Goal: Task Accomplishment & Management: Manage account settings

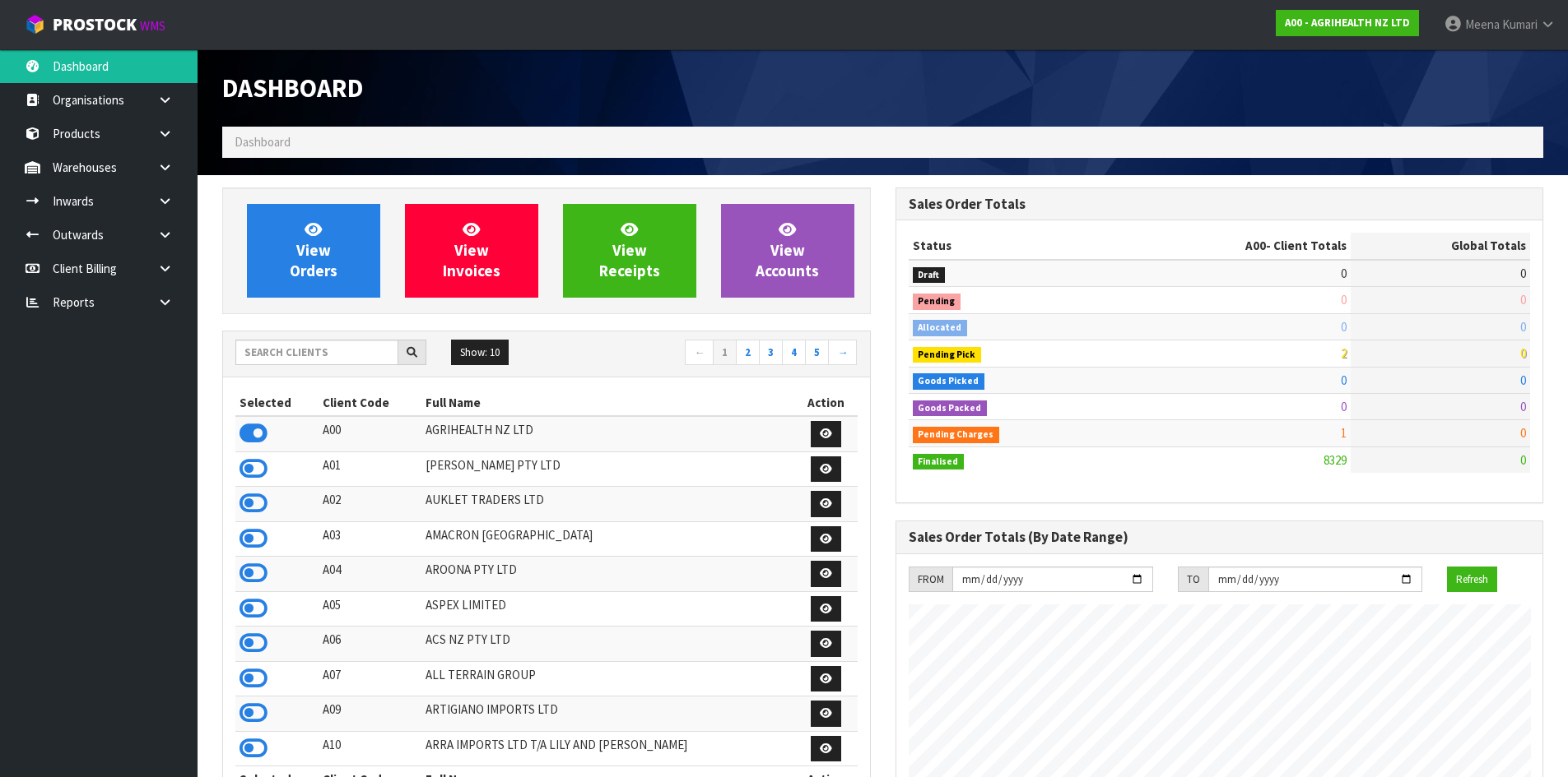
scroll to position [1246, 672]
click at [310, 349] on input "text" at bounding box center [317, 352] width 163 height 25
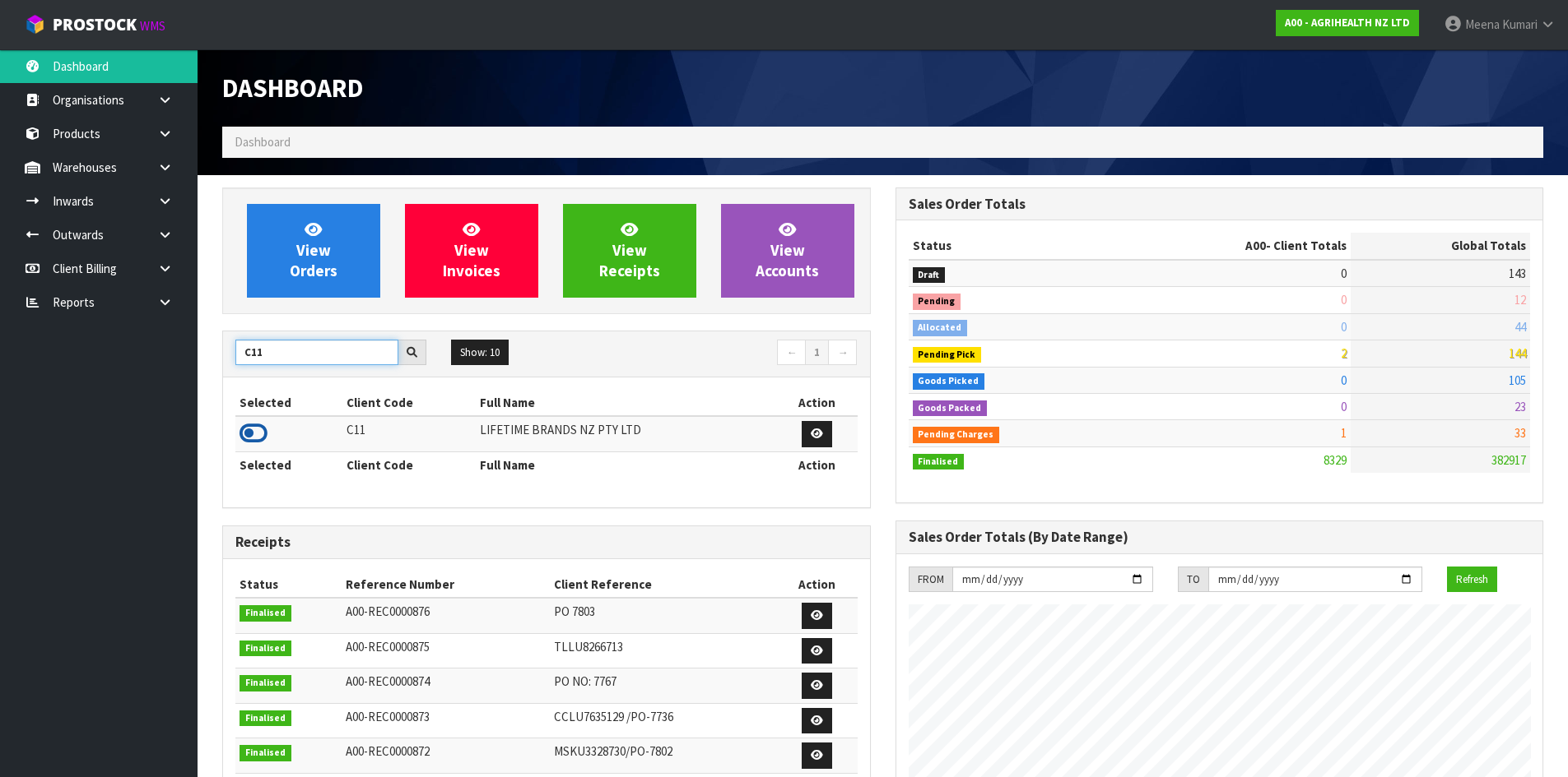
type input "C11"
click at [254, 425] on icon at bounding box center [253, 433] width 28 height 25
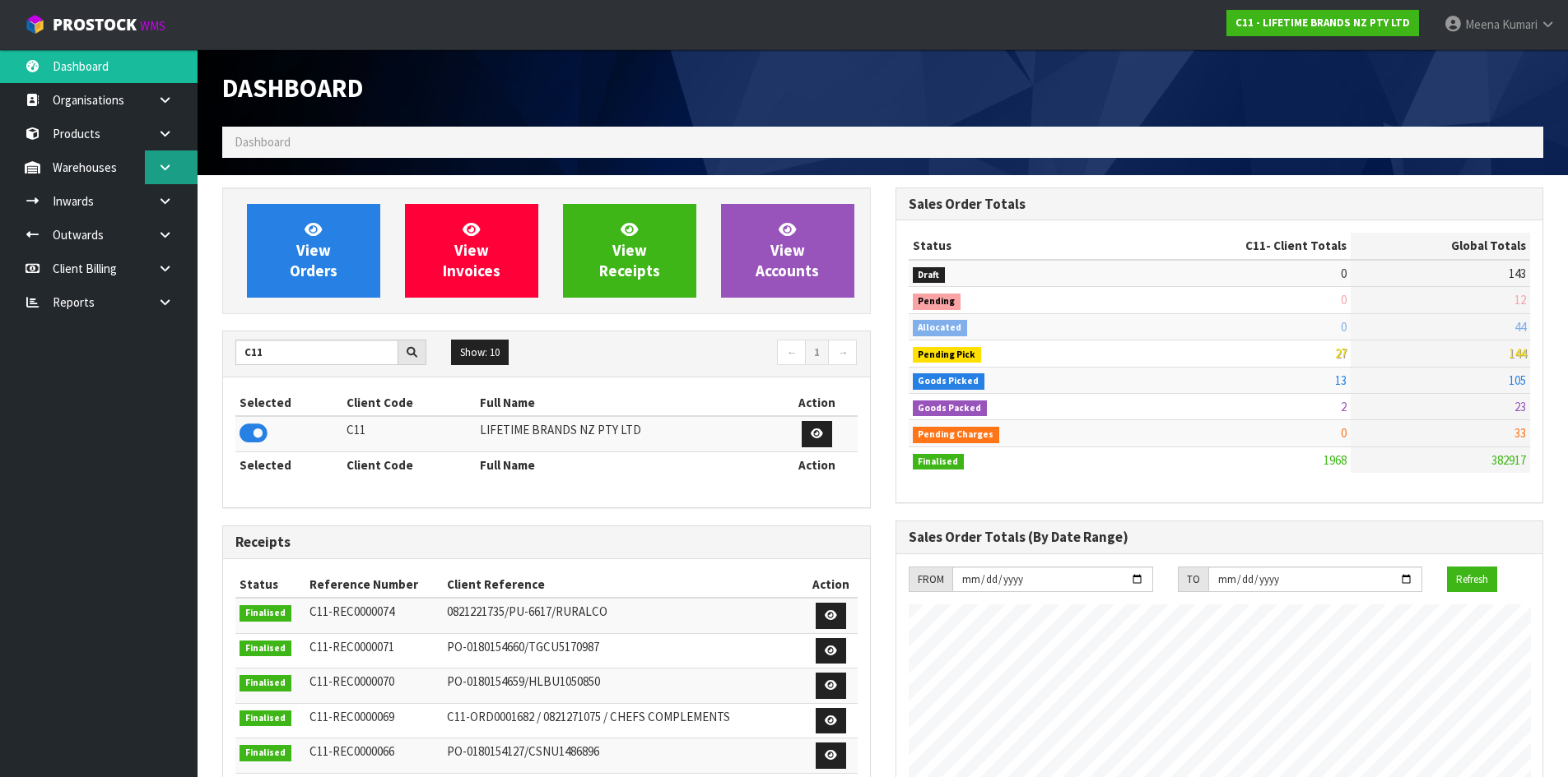
click at [183, 170] on link at bounding box center [171, 167] width 53 height 34
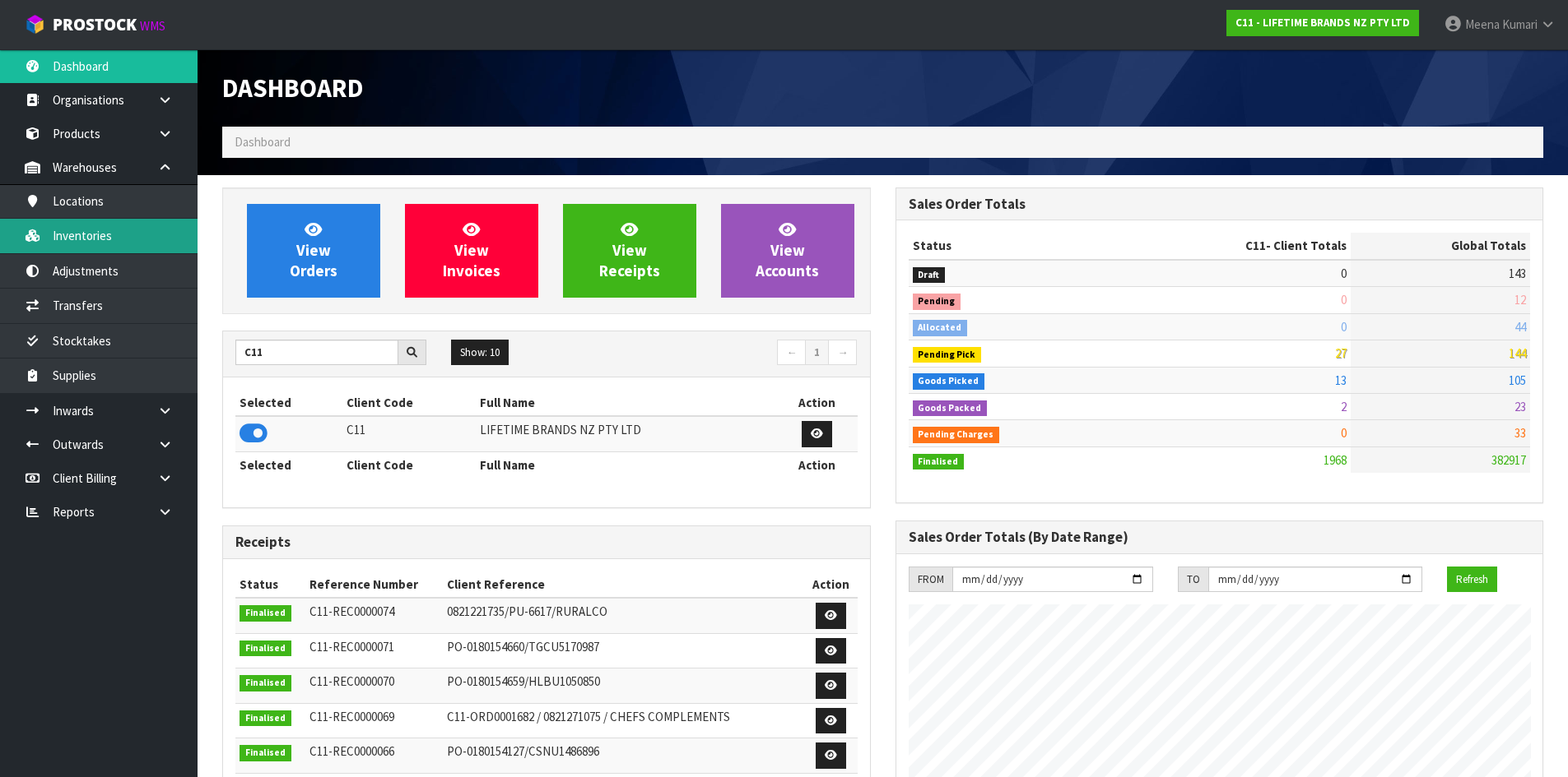
click at [133, 231] on link "Inventories" at bounding box center [98, 236] width 198 height 34
click at [112, 240] on link "Inventories" at bounding box center [98, 236] width 198 height 34
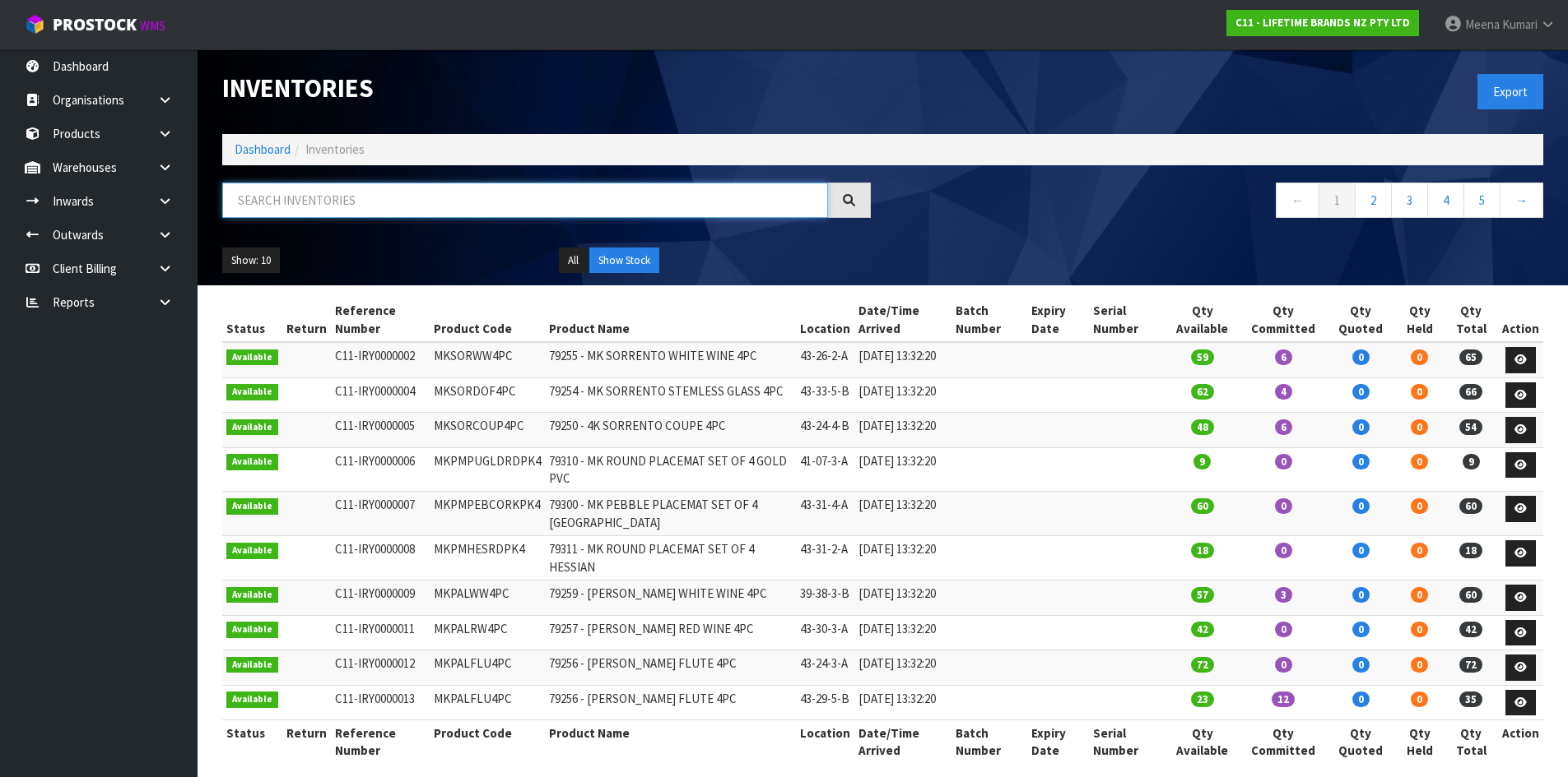
click at [298, 196] on input "text" at bounding box center [524, 200] width 605 height 36
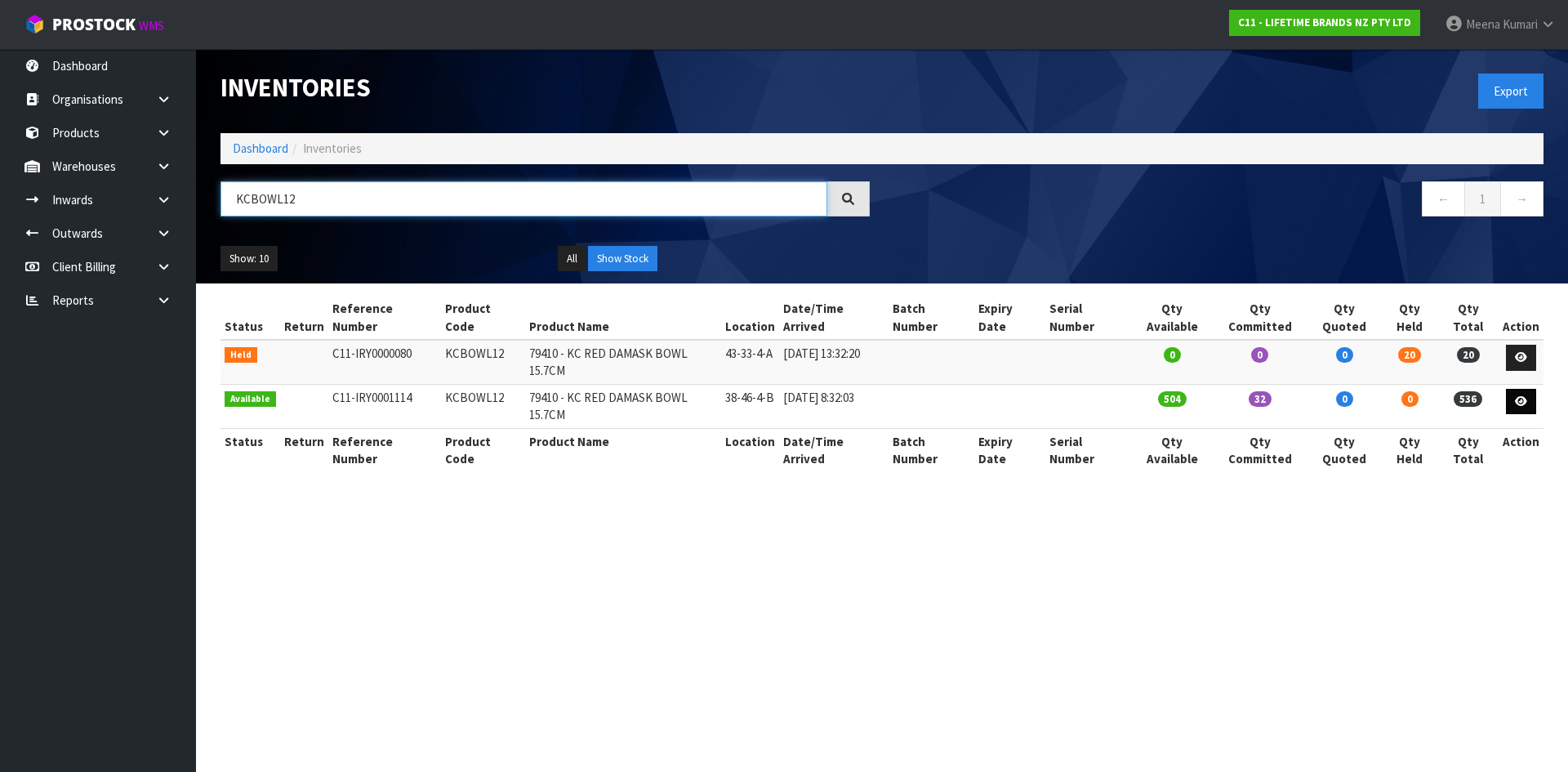
type input "KCBOWL12"
click at [1514, 389] on link at bounding box center [1522, 402] width 31 height 26
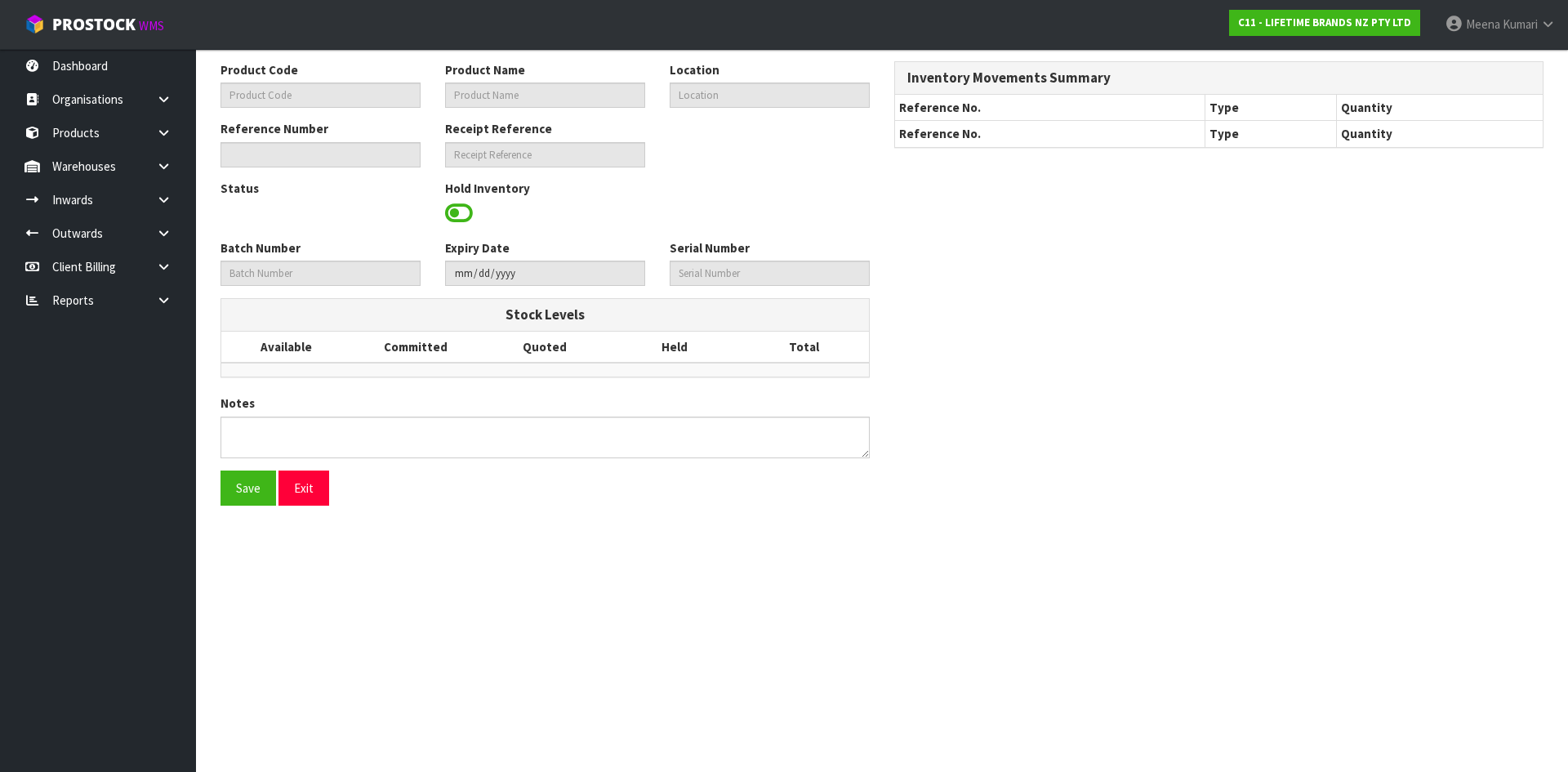
type input "KCBOWL12"
type input "79410 - KC RED DAMASK BOWL 15.7CM"
type input "38-46-4-B"
type input "C11-IRY0001114"
type input "C11-REC0000024"
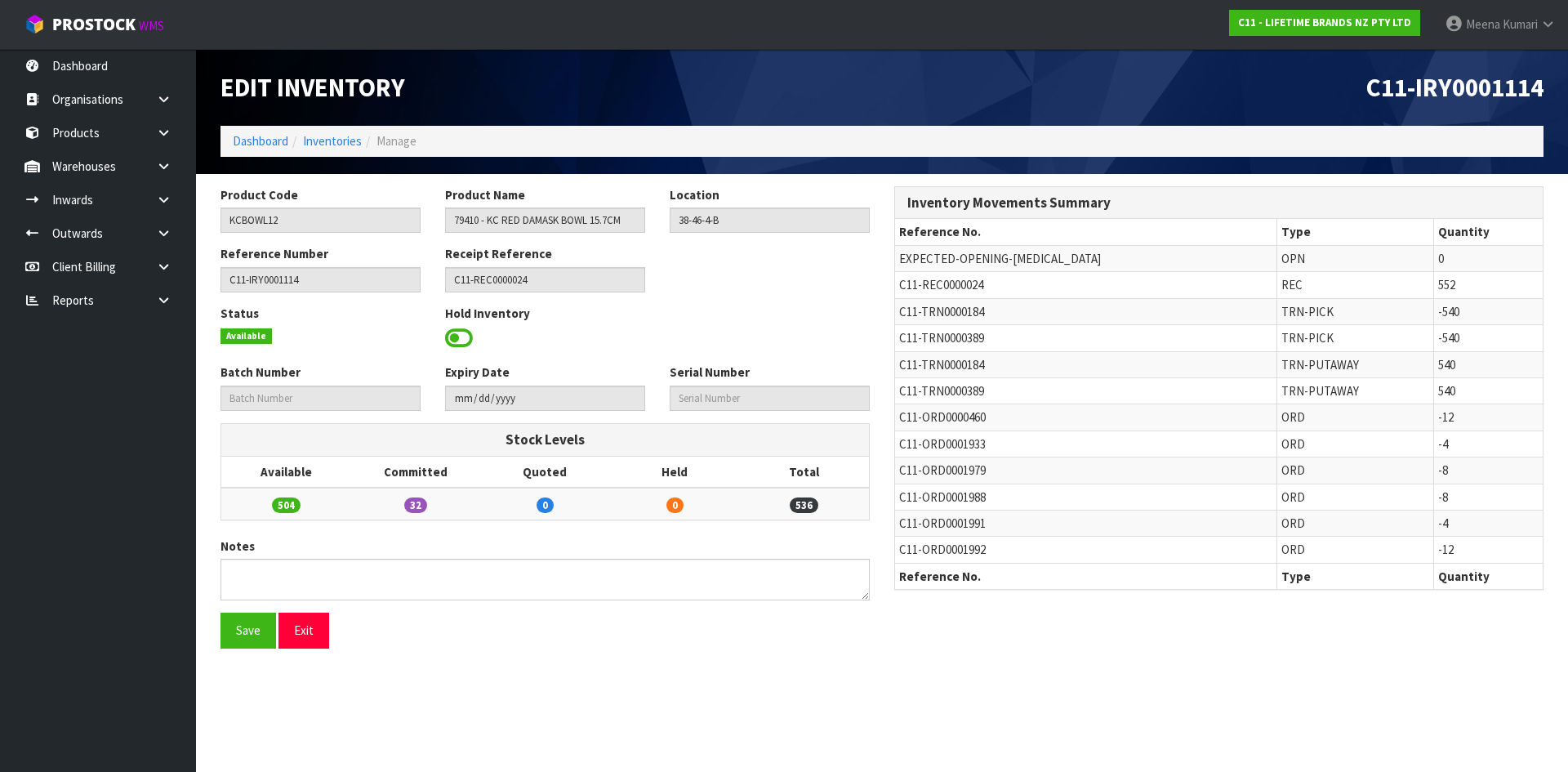
click at [926, 390] on span "C11-TRN0000389" at bounding box center [941, 391] width 85 height 15
click at [926, 392] on span "C11-TRN0000389" at bounding box center [941, 391] width 85 height 15
click at [933, 394] on span "C11-TRN0000389" at bounding box center [941, 391] width 85 height 15
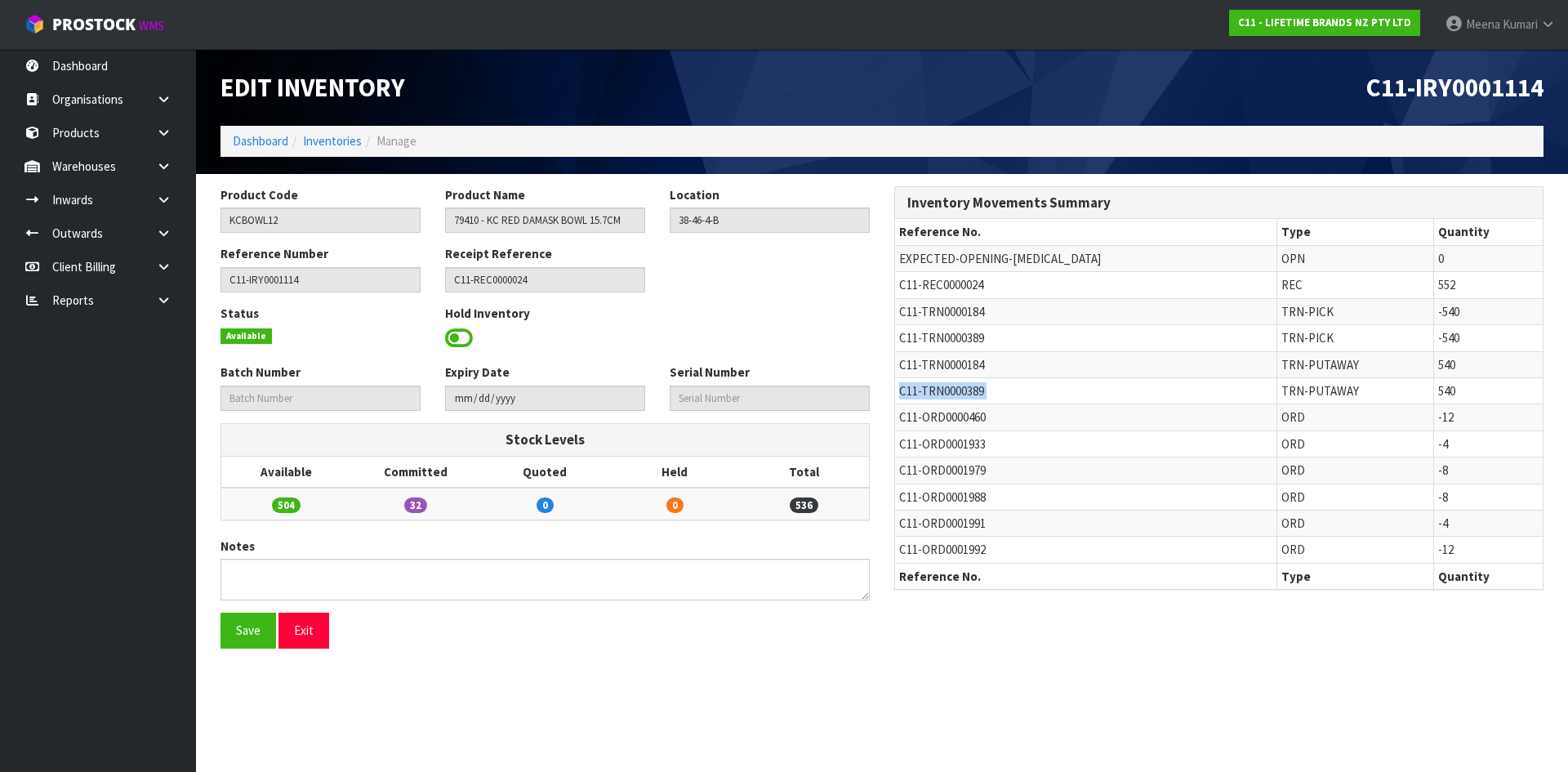
copy tr "C11-TRN0000389"
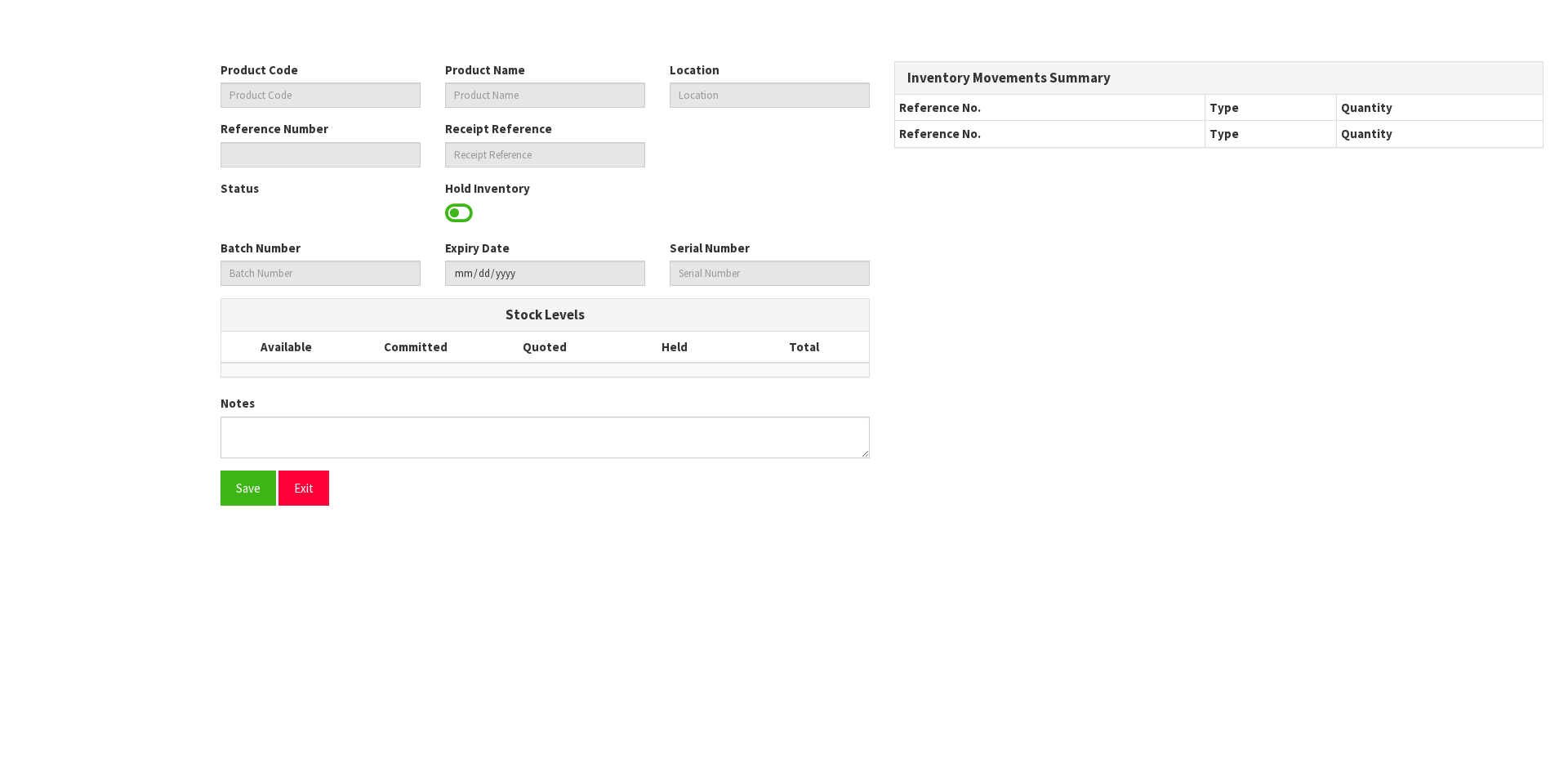
type input "KCBOWL12"
type input "79410 - KC RED DAMASK BOWL 15.7CM"
type input "38-46-4-B"
type input "C11-IRY0001114"
type input "C11-REC0000024"
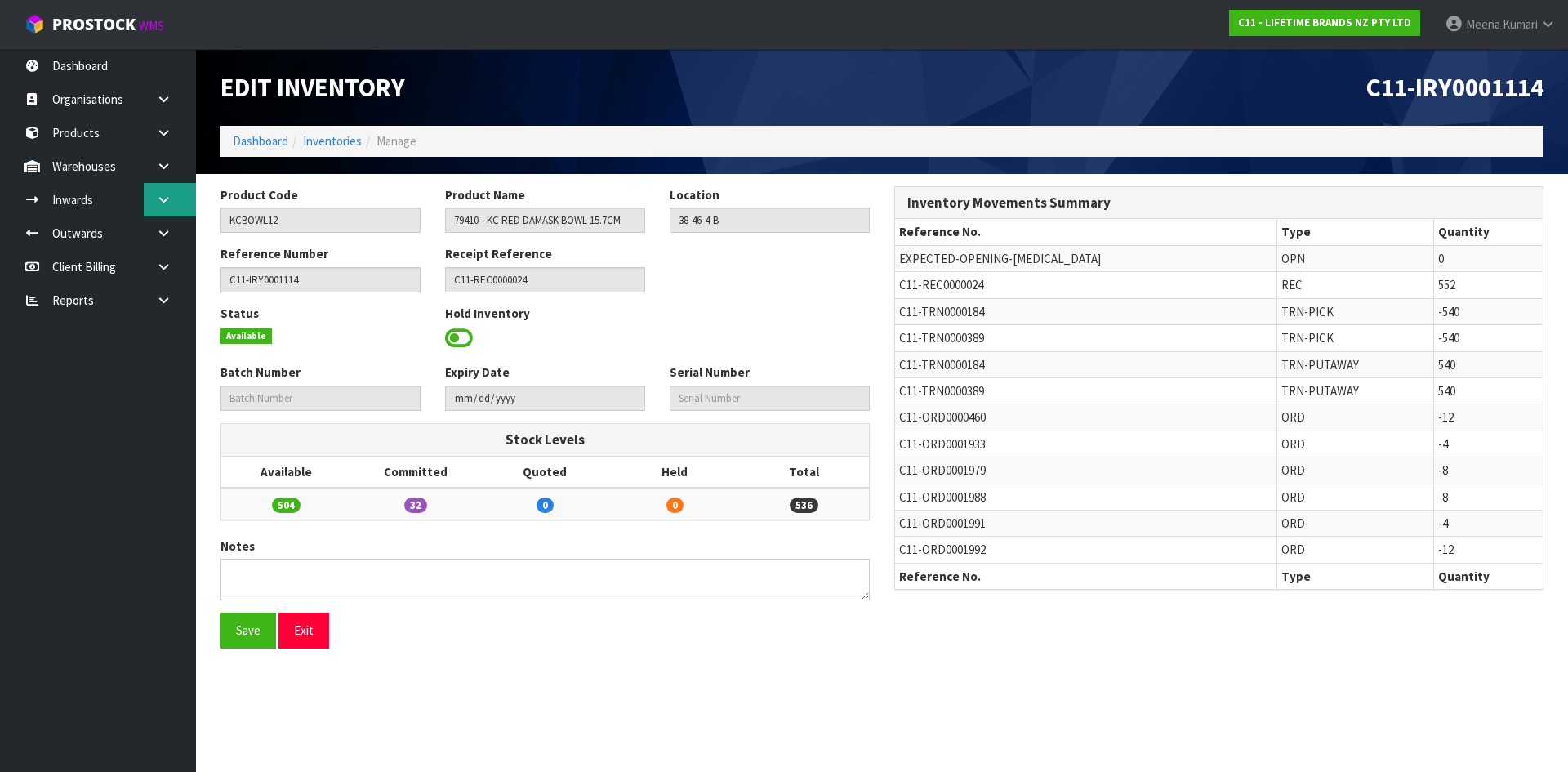
click at [173, 196] on link at bounding box center [170, 199] width 53 height 34
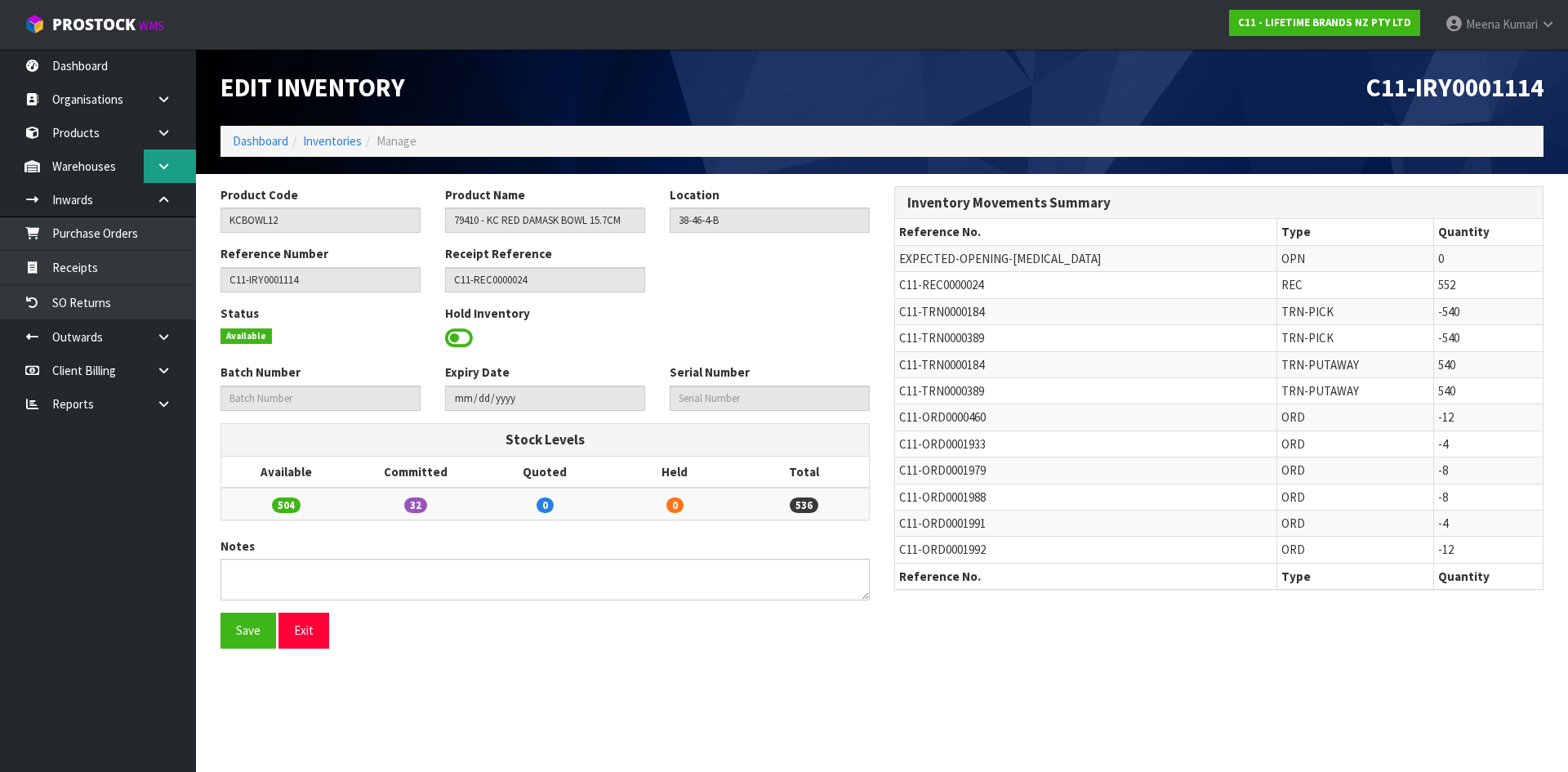
click at [169, 166] on icon at bounding box center [164, 166] width 15 height 12
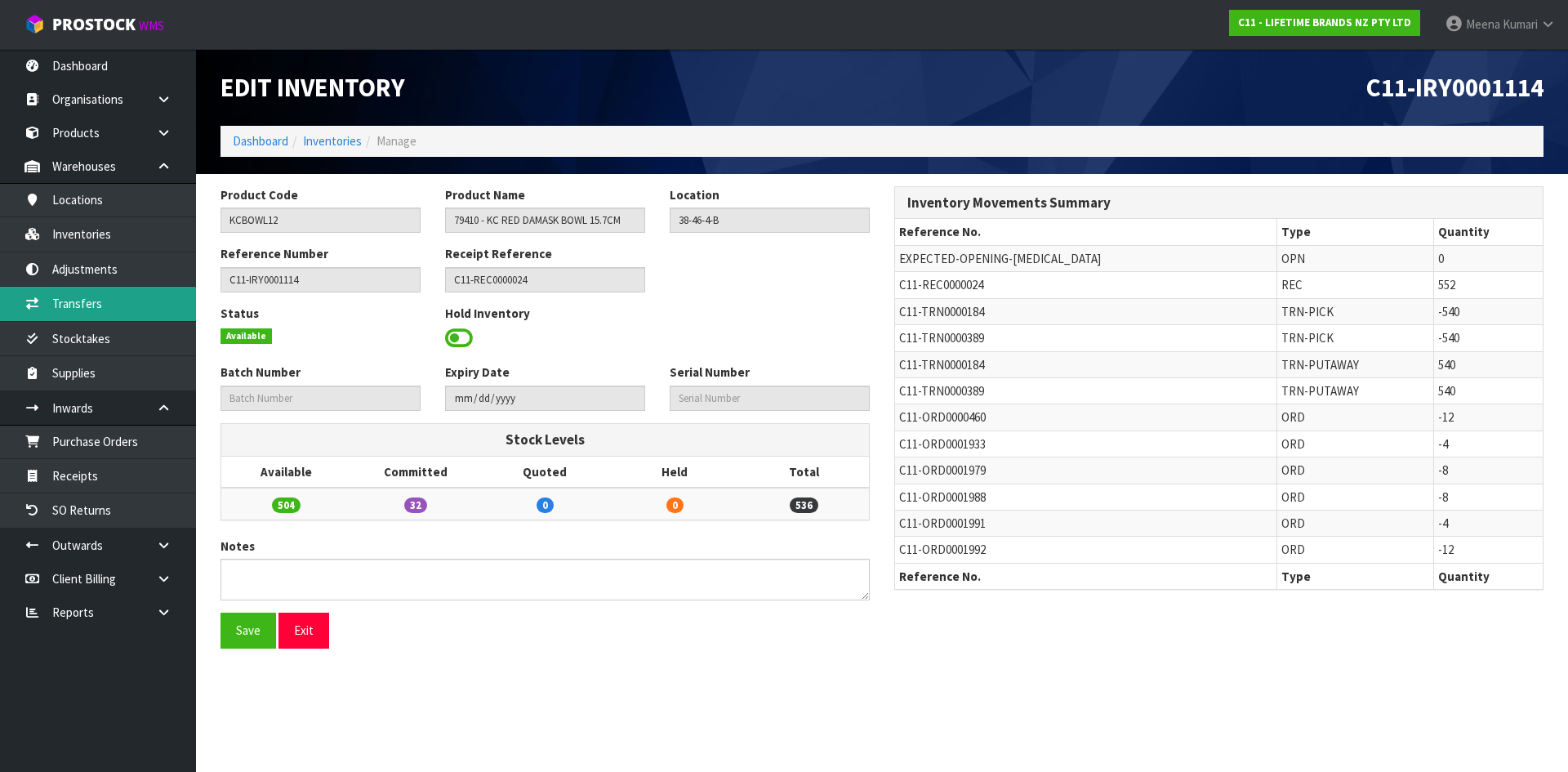
click at [102, 296] on link "Transfers" at bounding box center [98, 303] width 196 height 34
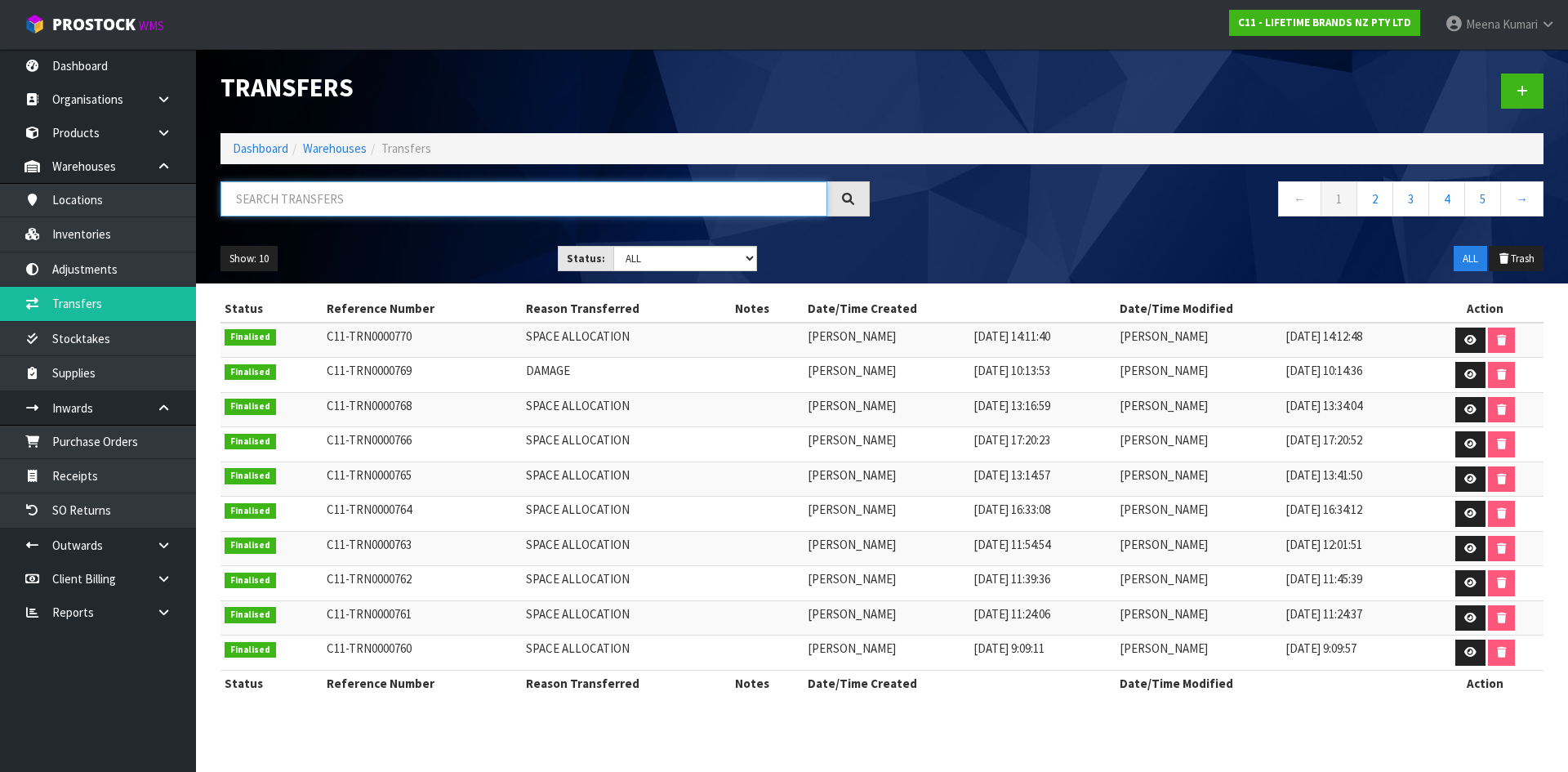
click at [314, 213] on input "text" at bounding box center [523, 199] width 607 height 35
paste input "C11-TRN0000389"
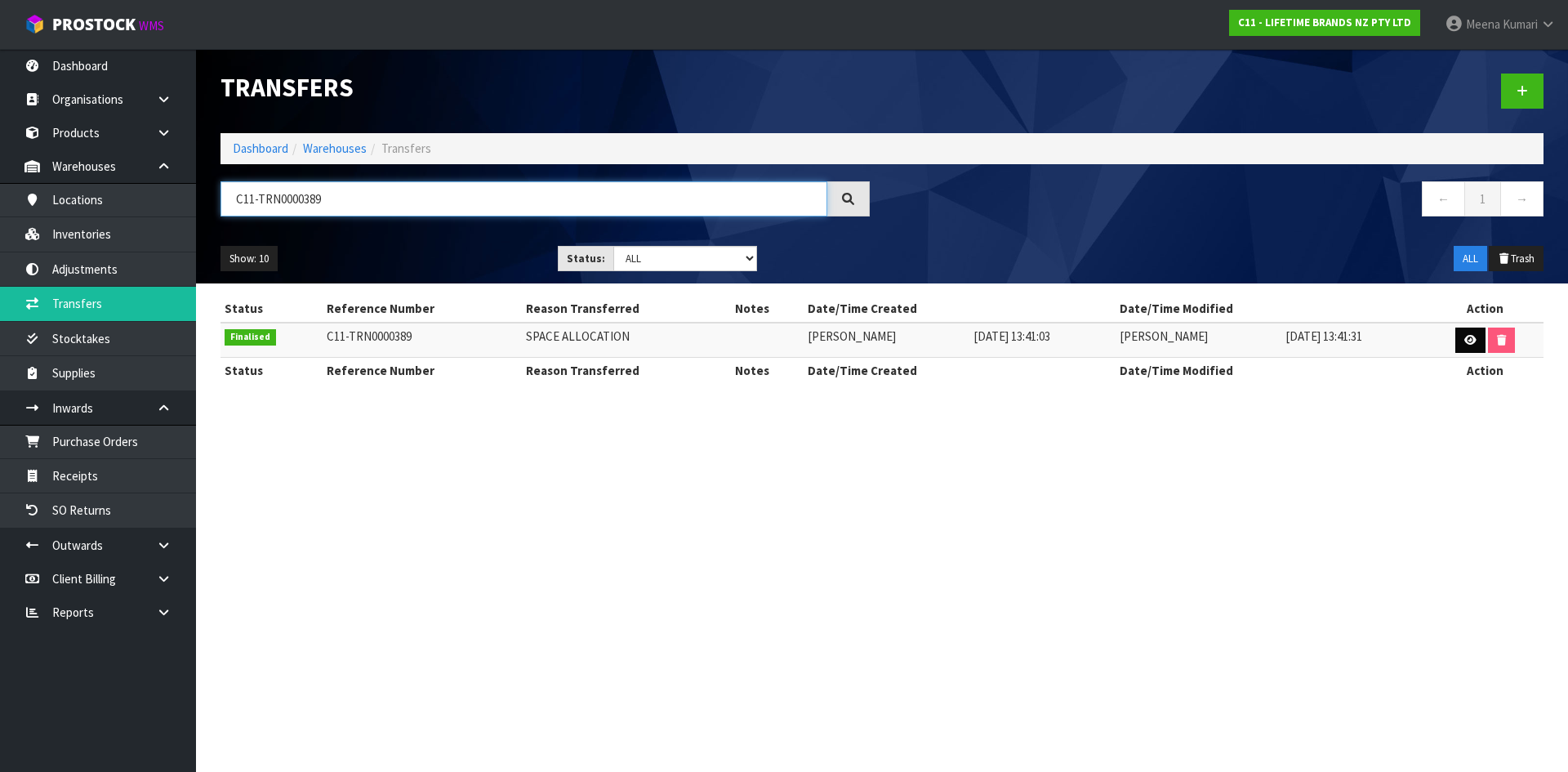
type input "C11-TRN0000389"
click at [1483, 341] on link at bounding box center [1471, 340] width 31 height 26
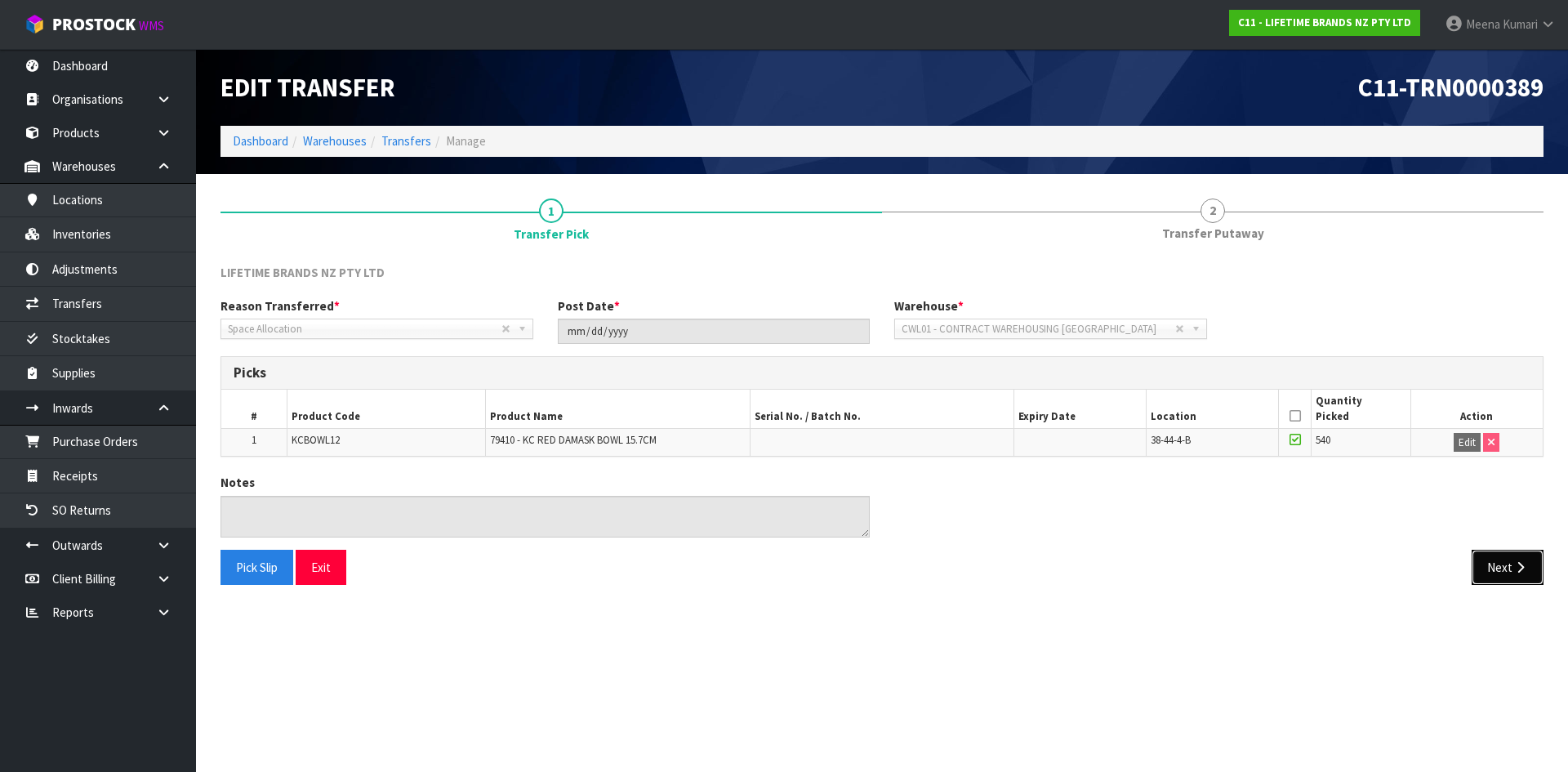
click at [1501, 569] on button "Next" at bounding box center [1508, 568] width 72 height 35
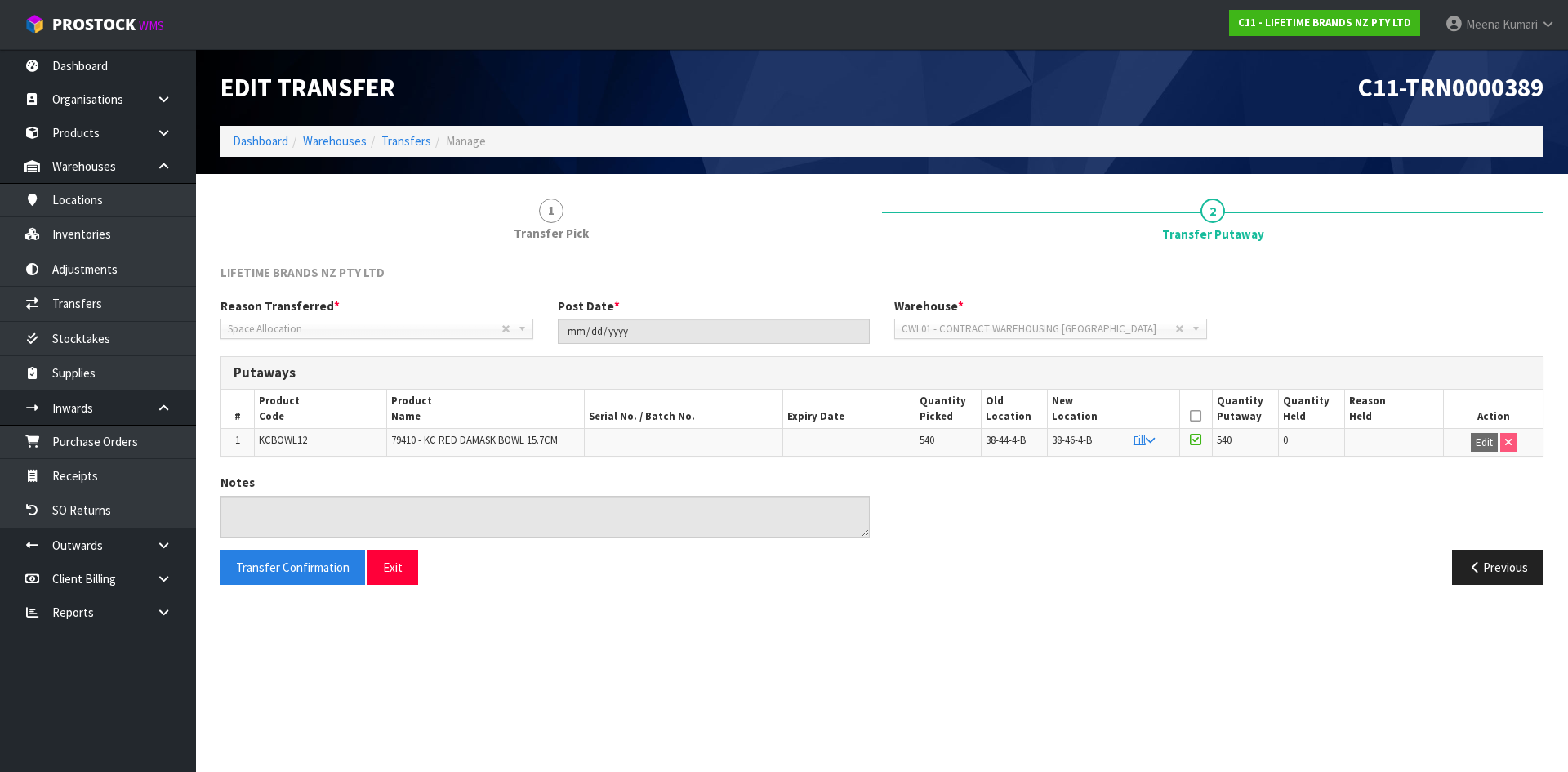
click at [286, 423] on th "Product Code" at bounding box center [320, 409] width 132 height 38
click at [297, 436] on span "KCBOWL12" at bounding box center [283, 440] width 48 height 13
click at [297, 437] on span "KCBOWL12" at bounding box center [283, 440] width 48 height 13
copy span "KCBOWL12"
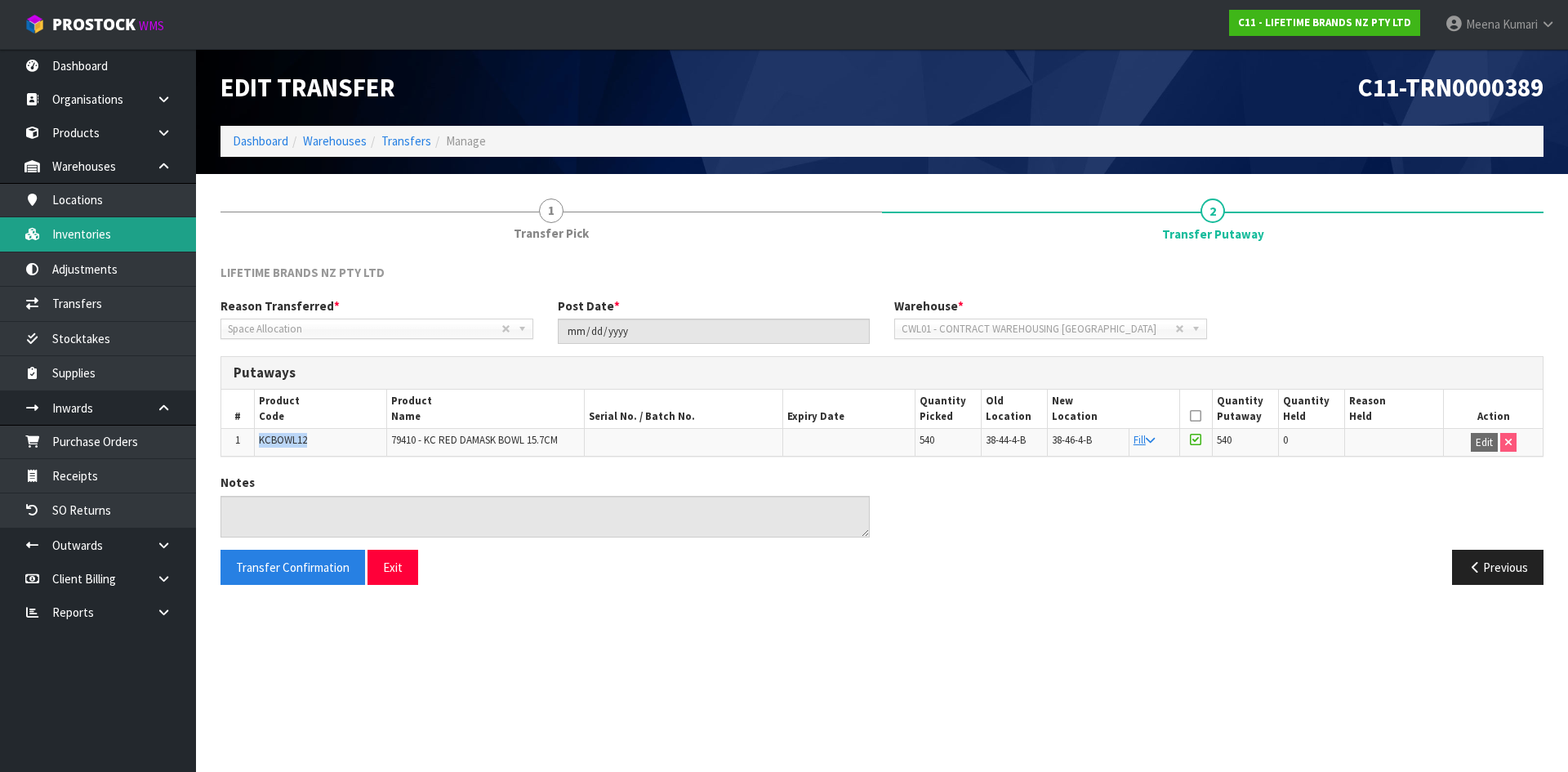
click at [130, 244] on link "Inventories" at bounding box center [98, 234] width 196 height 34
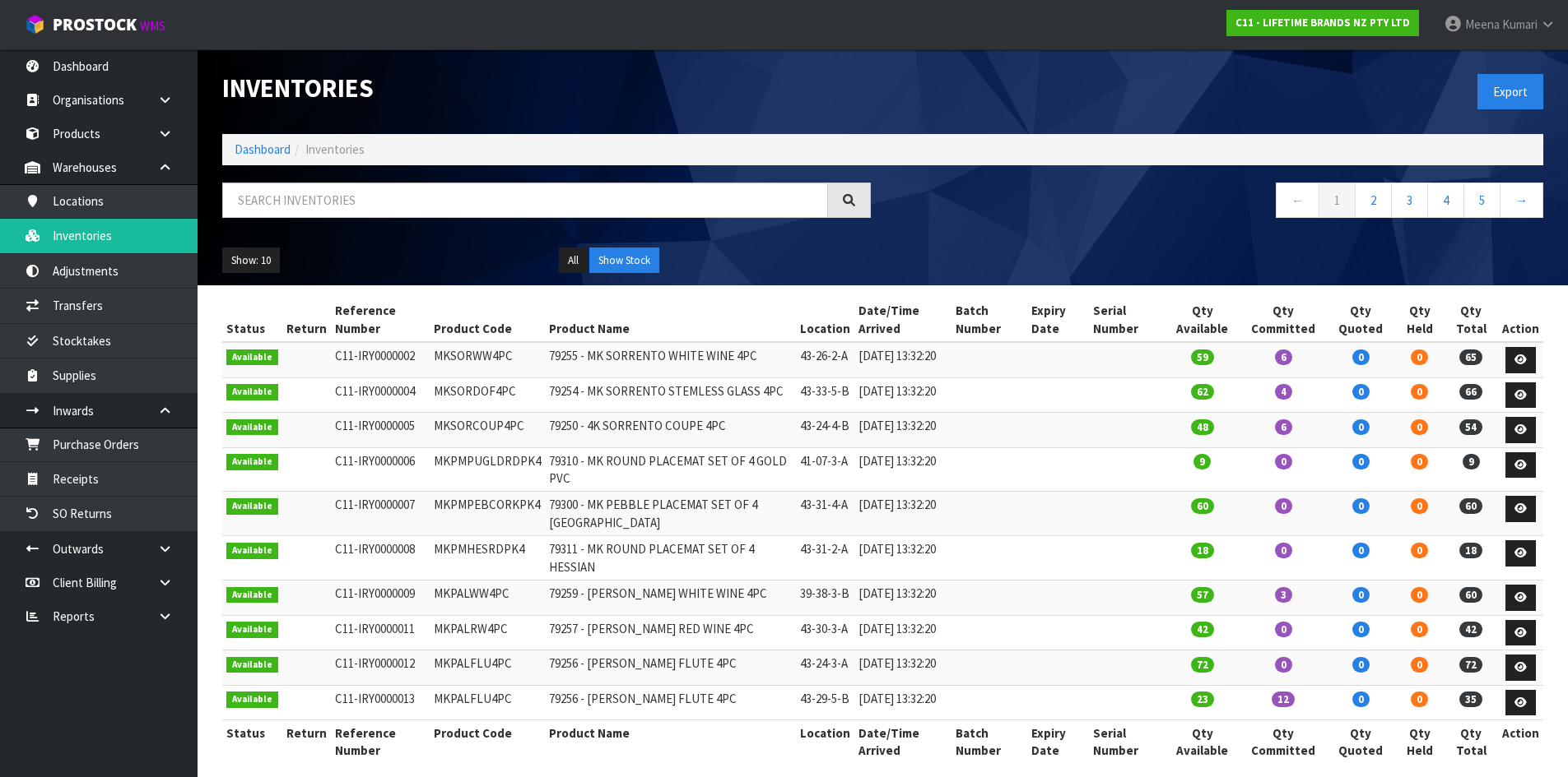
click at [420, 158] on ol "Dashboard Inventories" at bounding box center [882, 150] width 1321 height 31
click at [406, 192] on input "text" at bounding box center [524, 200] width 605 height 36
click at [134, 303] on link "Transfers" at bounding box center [98, 305] width 198 height 34
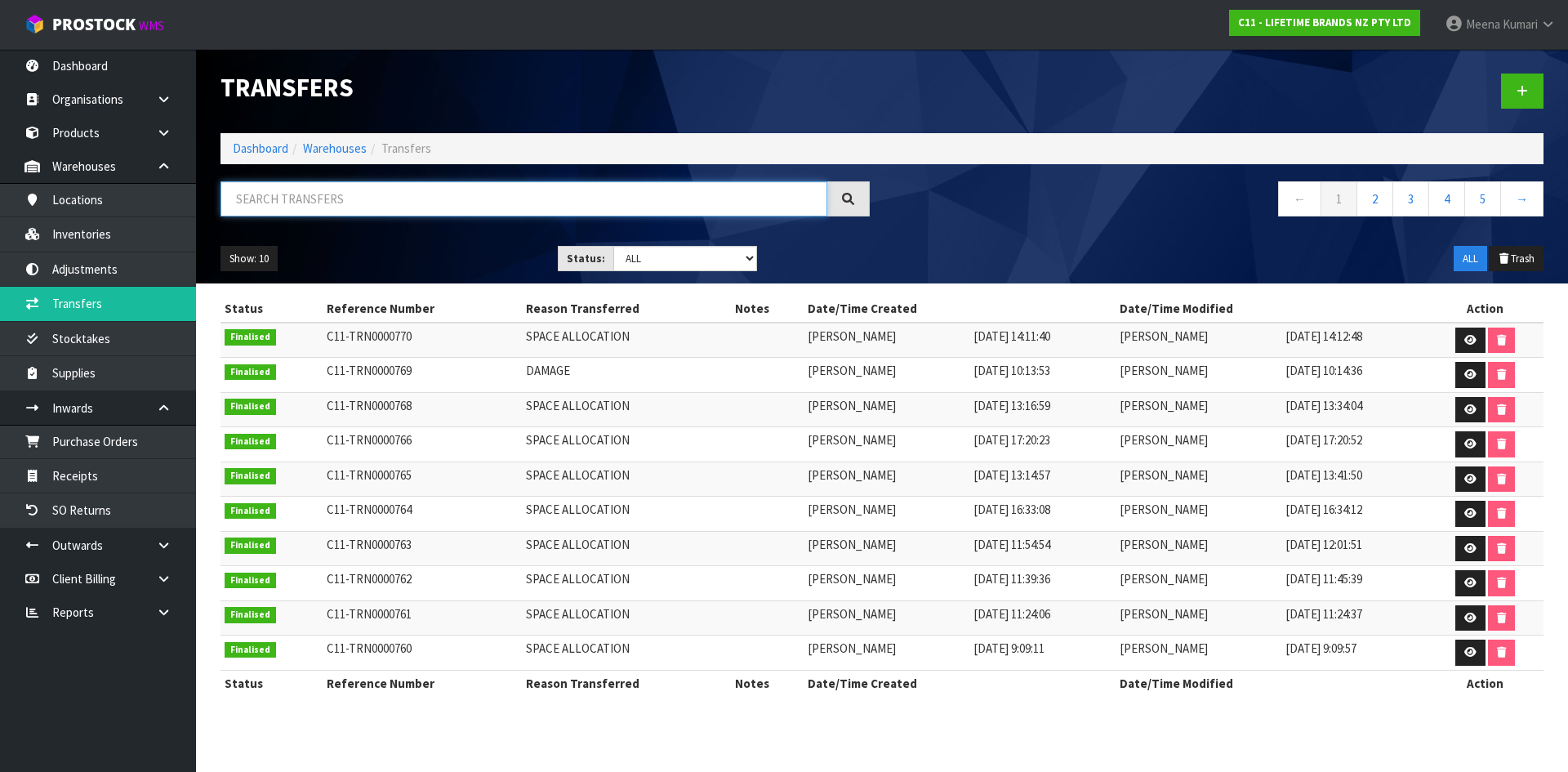
click at [309, 195] on input "text" at bounding box center [523, 199] width 607 height 35
paste input "KCBOWL12"
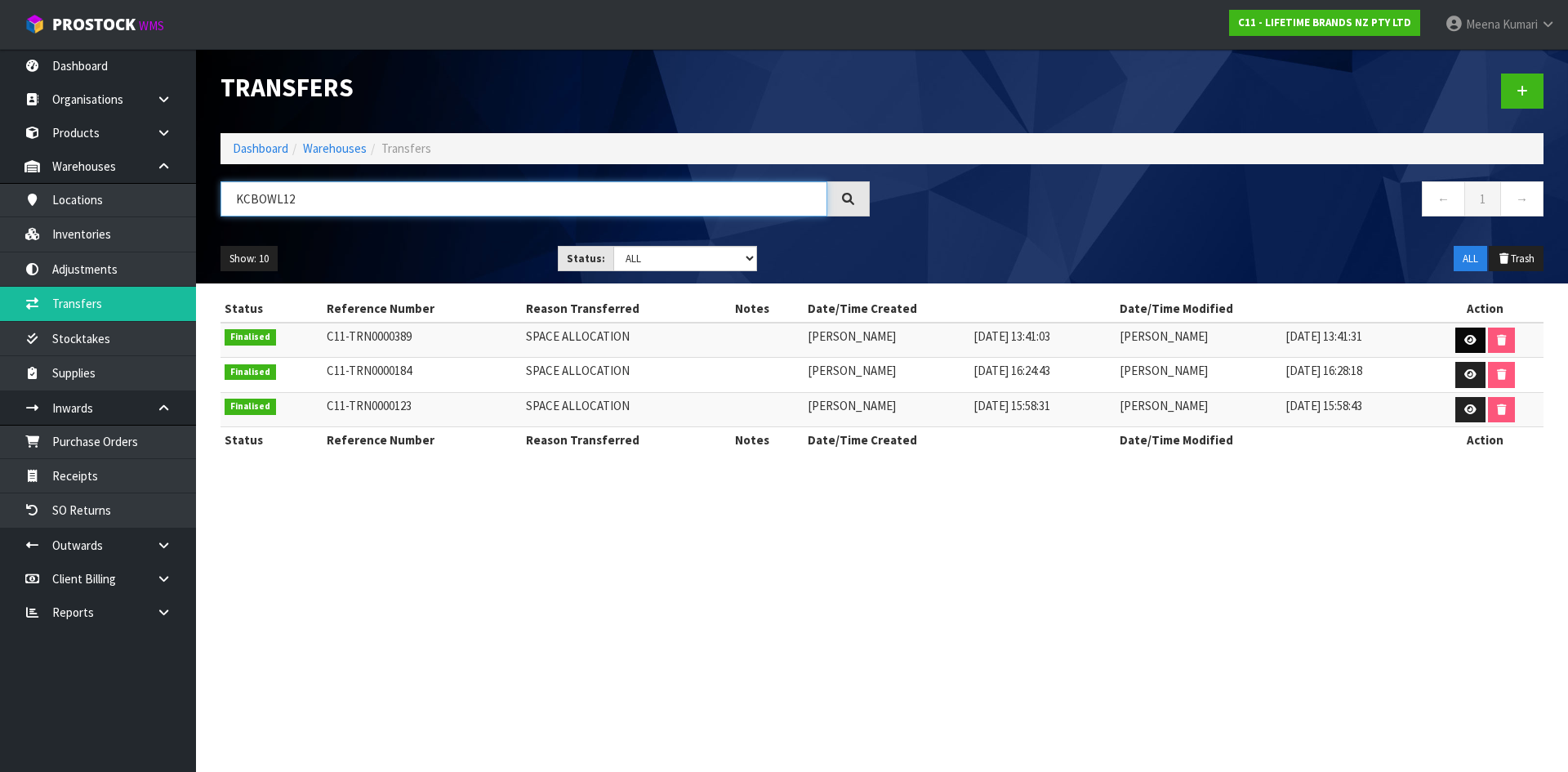
type input "KCBOWL12"
click at [1468, 329] on link at bounding box center [1471, 340] width 31 height 26
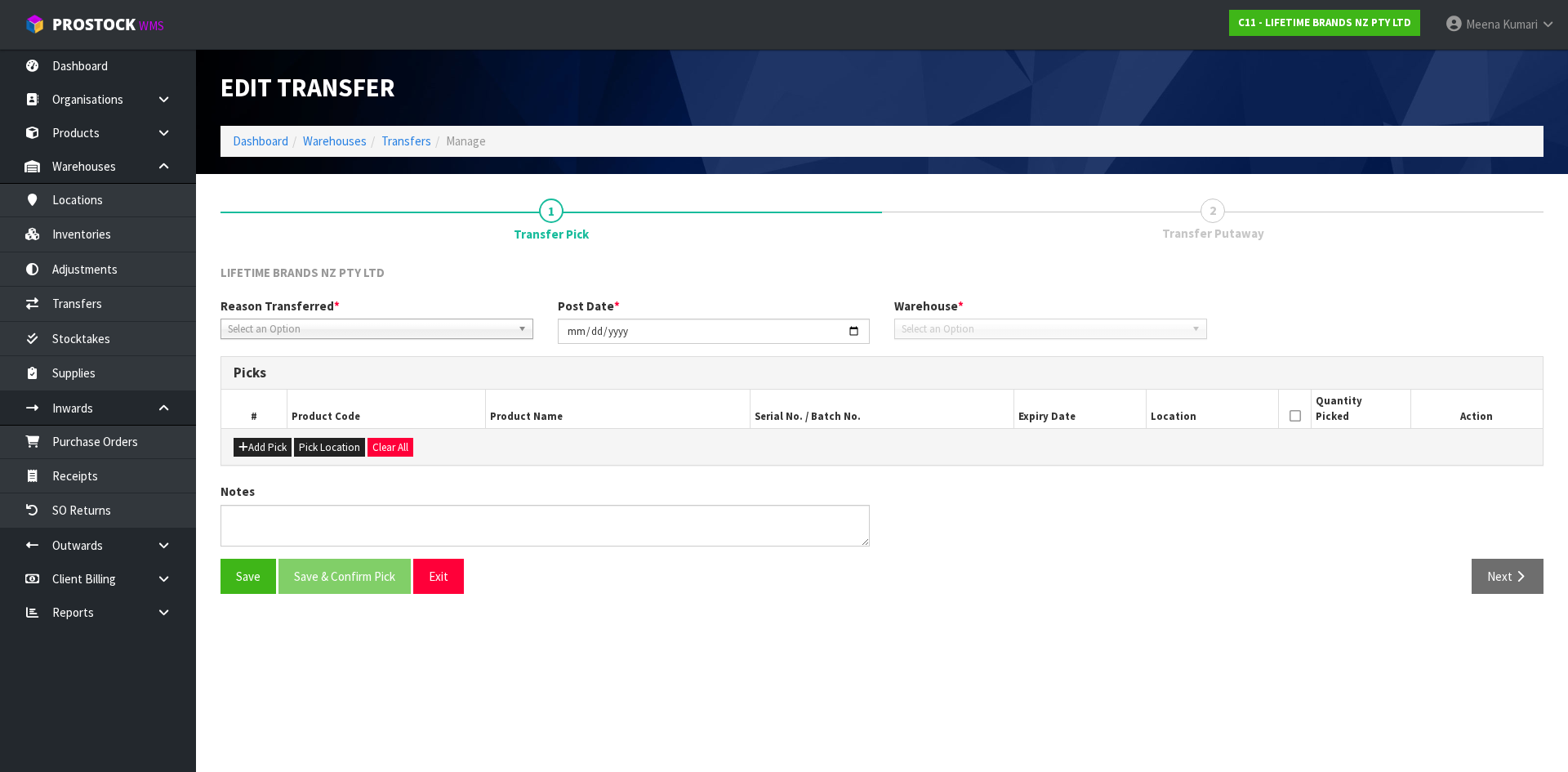
type input "2025-08-13"
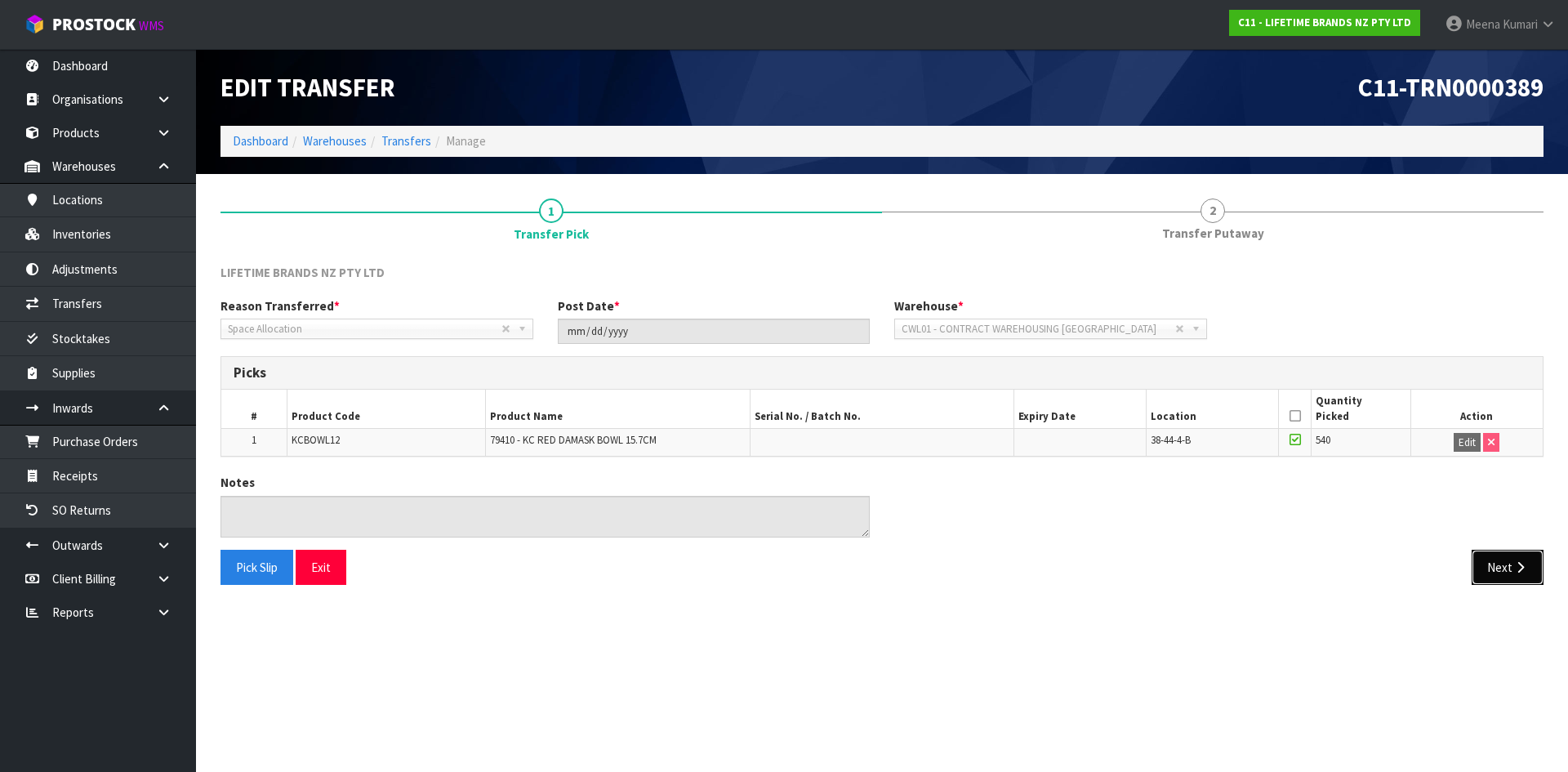
click at [1515, 578] on button "Next" at bounding box center [1508, 568] width 72 height 35
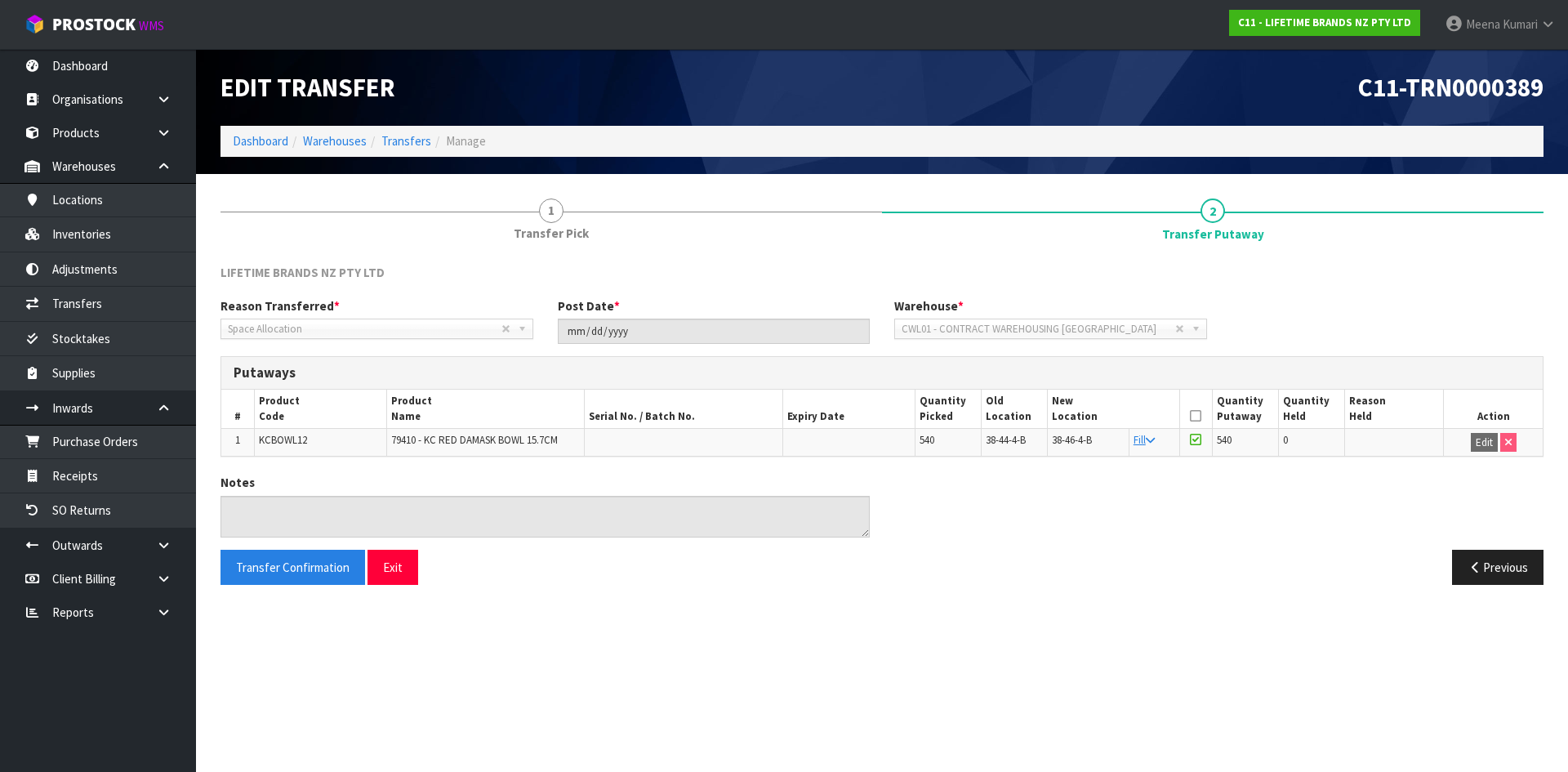
drag, startPoint x: 265, startPoint y: 481, endPoint x: 301, endPoint y: 433, distance: 60.0
click at [266, 481] on div "Notes" at bounding box center [544, 505] width 674 height 63
click at [302, 429] on td "KCBOWL12" at bounding box center [320, 442] width 132 height 28
drag, startPoint x: 302, startPoint y: 429, endPoint x: 315, endPoint y: 447, distance: 22.2
click at [305, 431] on td "KCBOWL12" at bounding box center [320, 442] width 132 height 28
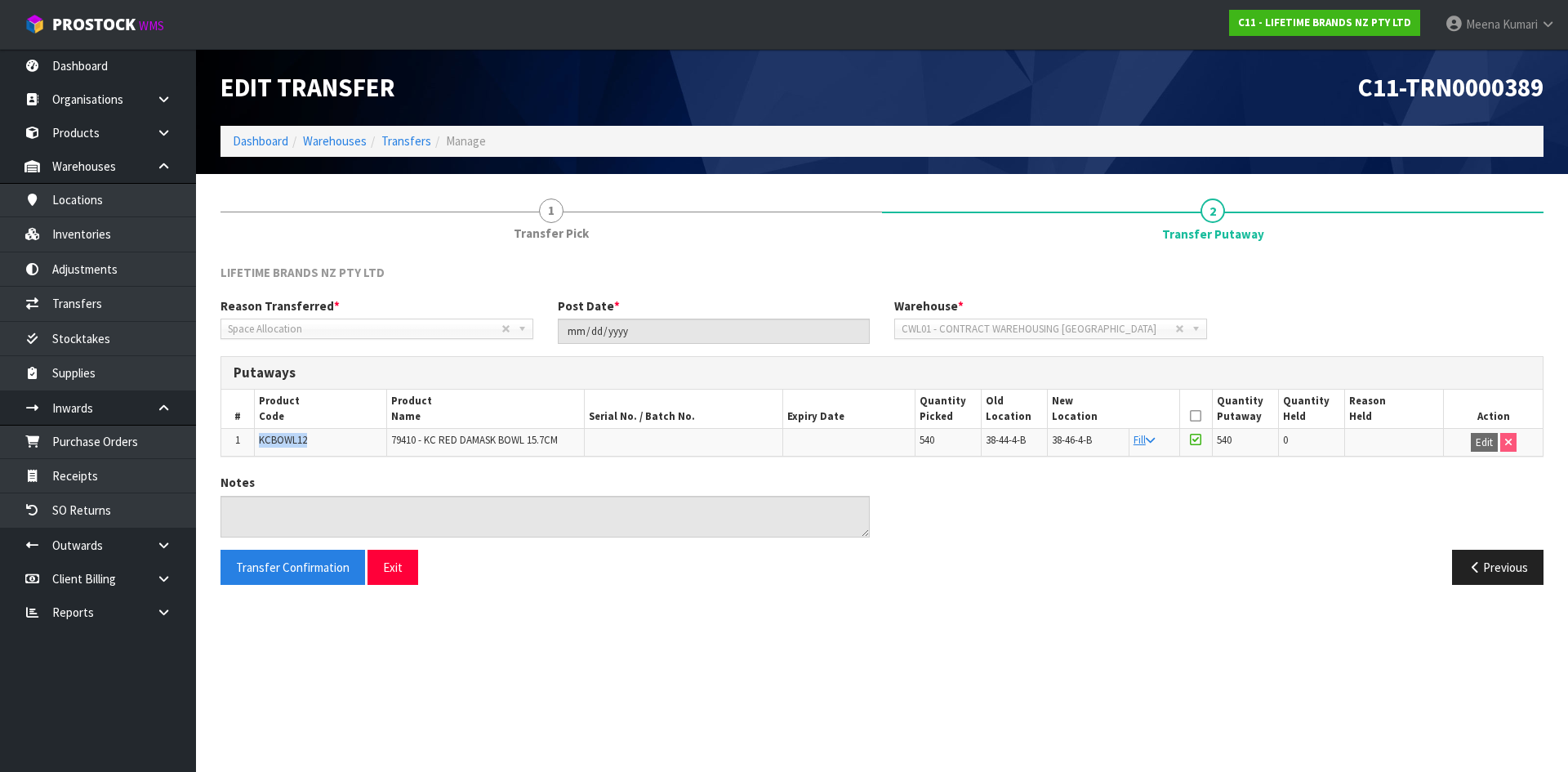
copy span "KCBOWL12"
click at [132, 240] on link "Inventories" at bounding box center [98, 234] width 196 height 34
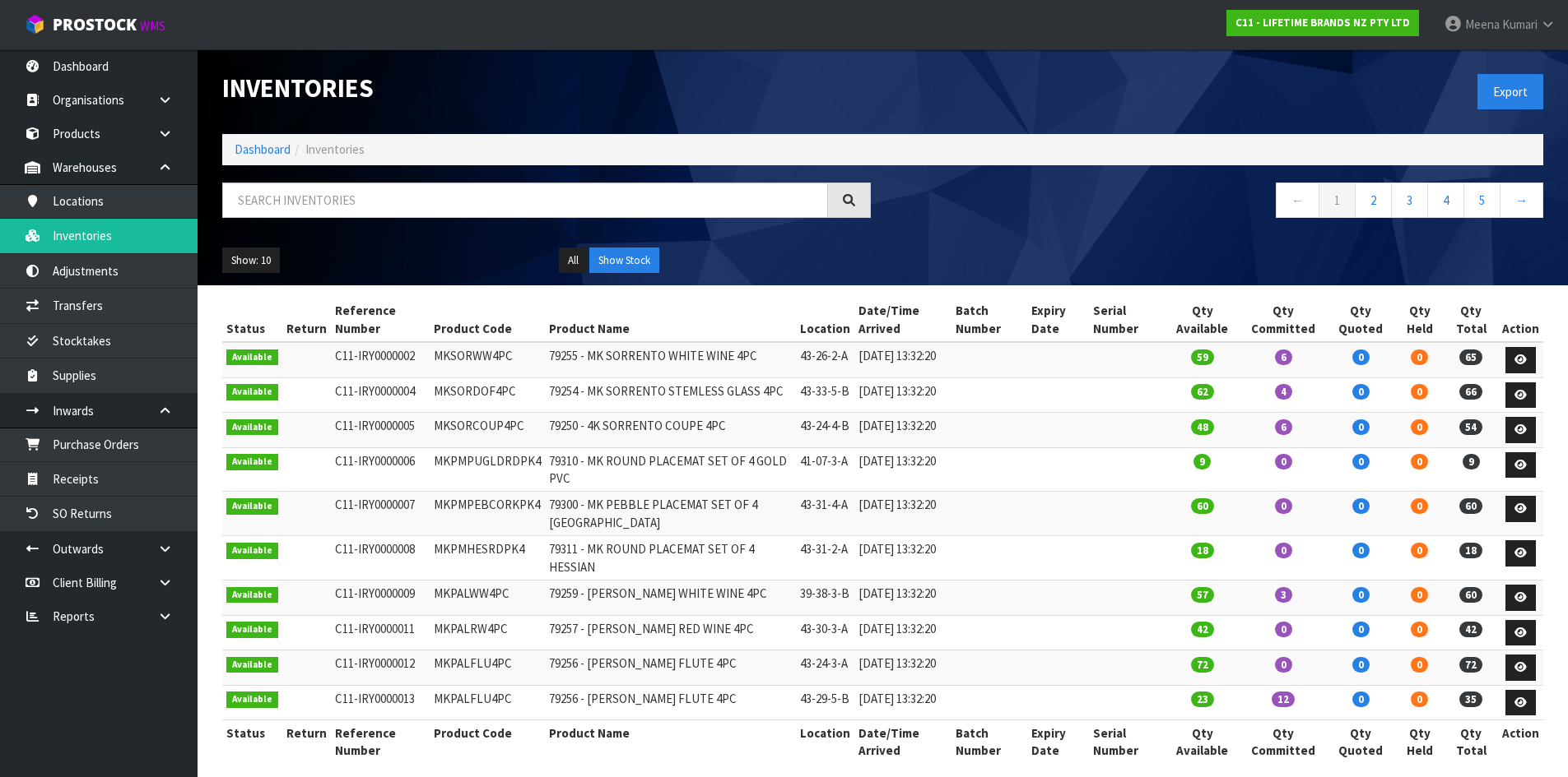
click at [413, 220] on div at bounding box center [546, 206] width 673 height 47
click at [411, 215] on div at bounding box center [546, 206] width 673 height 47
click at [402, 167] on div "Inventories Export Dashboard Inventories ← 1 2 3 4 5 → Show: 10 5 10 25 50 All …" at bounding box center [882, 167] width 1346 height 236
click at [396, 201] on input "text" at bounding box center [524, 200] width 605 height 36
click at [76, 113] on link "Organisations" at bounding box center [98, 99] width 198 height 34
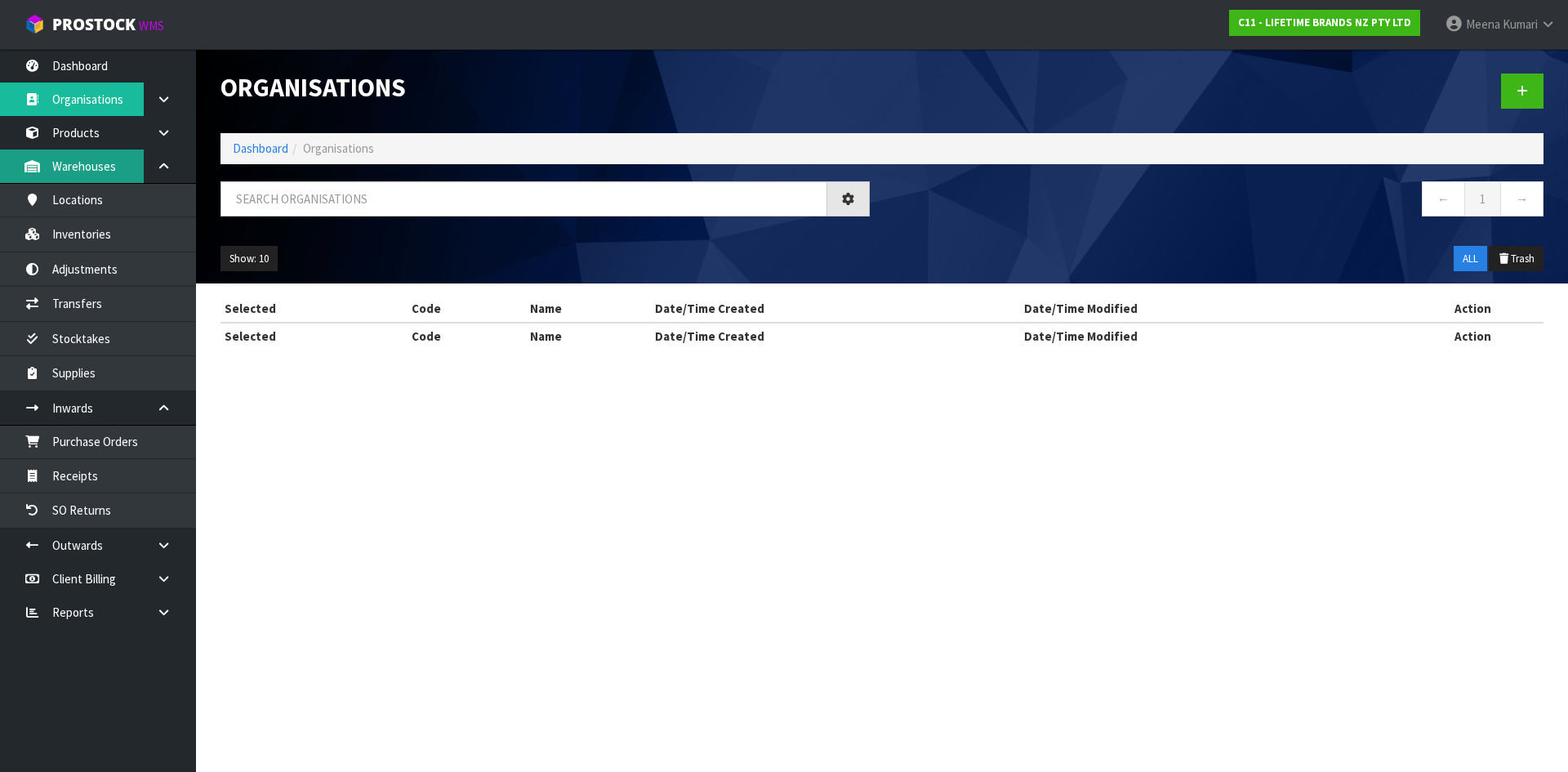
click at [114, 151] on div "Organisations Dashboard Organisations ← 1 → Show: 10 5 10 25 50 ALL Trash Selec…" at bounding box center [784, 189] width 1568 height 379
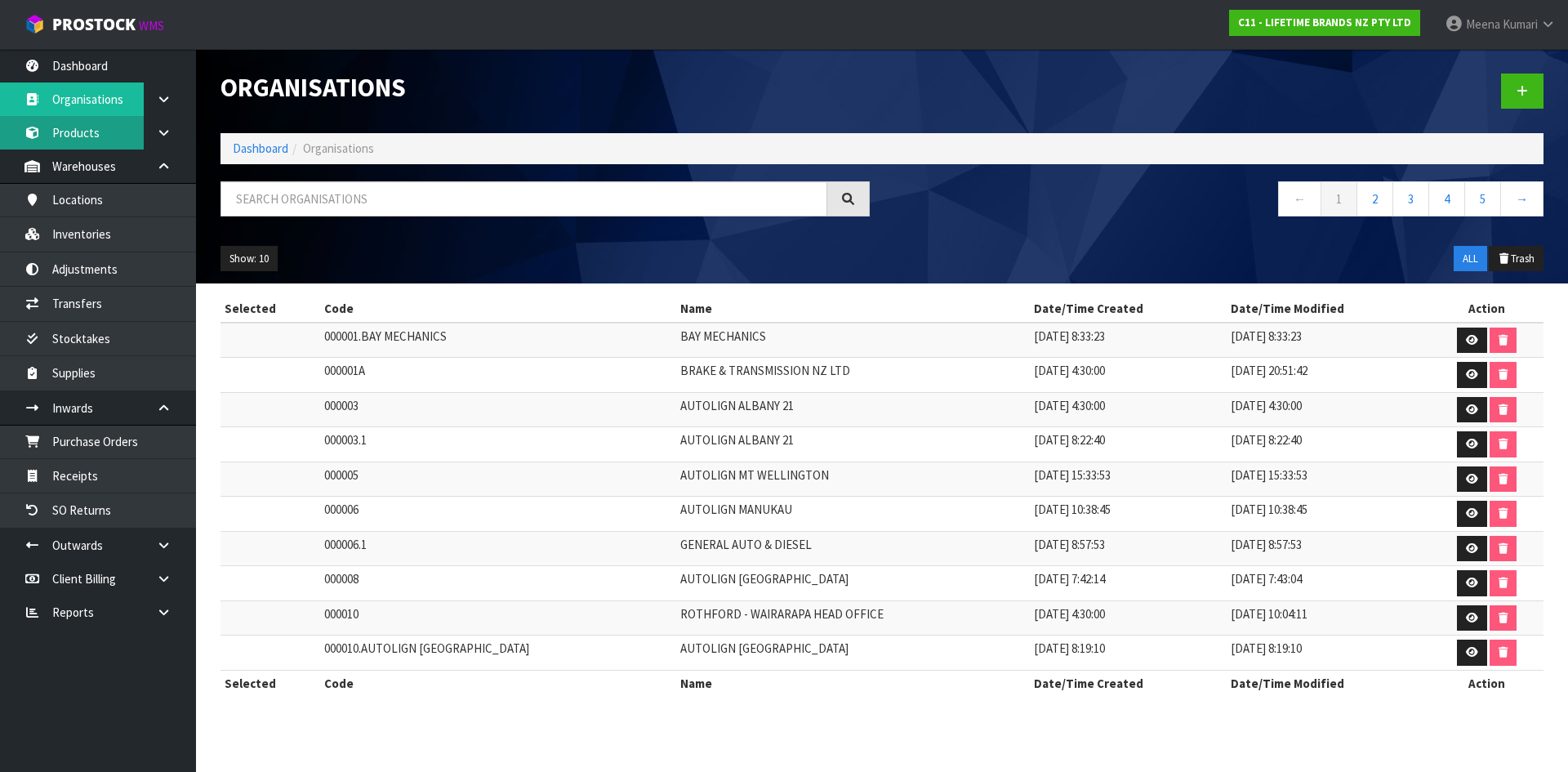
click at [90, 145] on link "Products" at bounding box center [98, 132] width 196 height 34
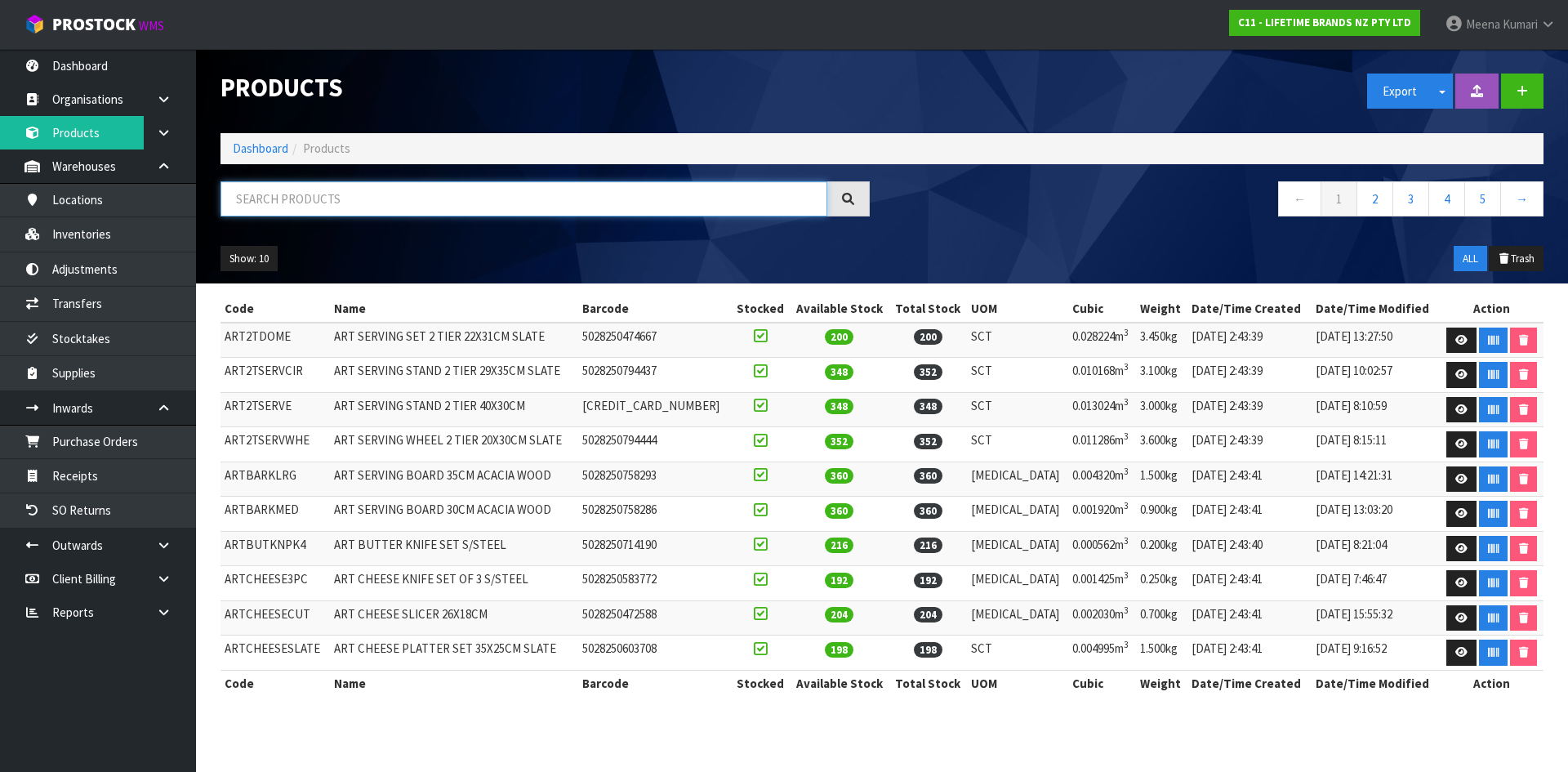
click at [293, 216] on input "text" at bounding box center [523, 199] width 607 height 35
paste input "KCBOWL12"
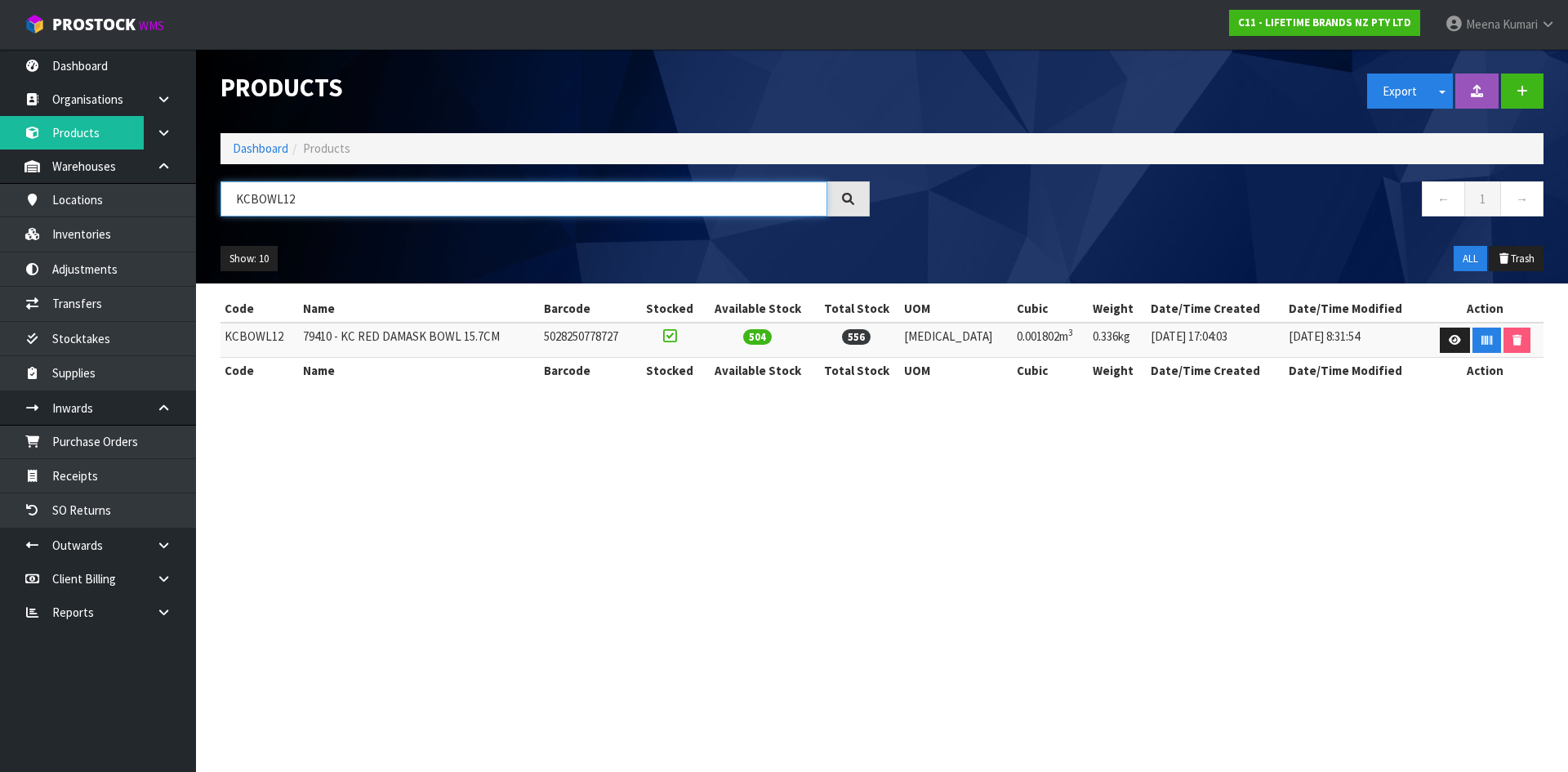
type input "KCBOWL12"
click at [1428, 350] on td at bounding box center [1486, 340] width 116 height 35
click at [1449, 339] on icon at bounding box center [1455, 339] width 12 height 11
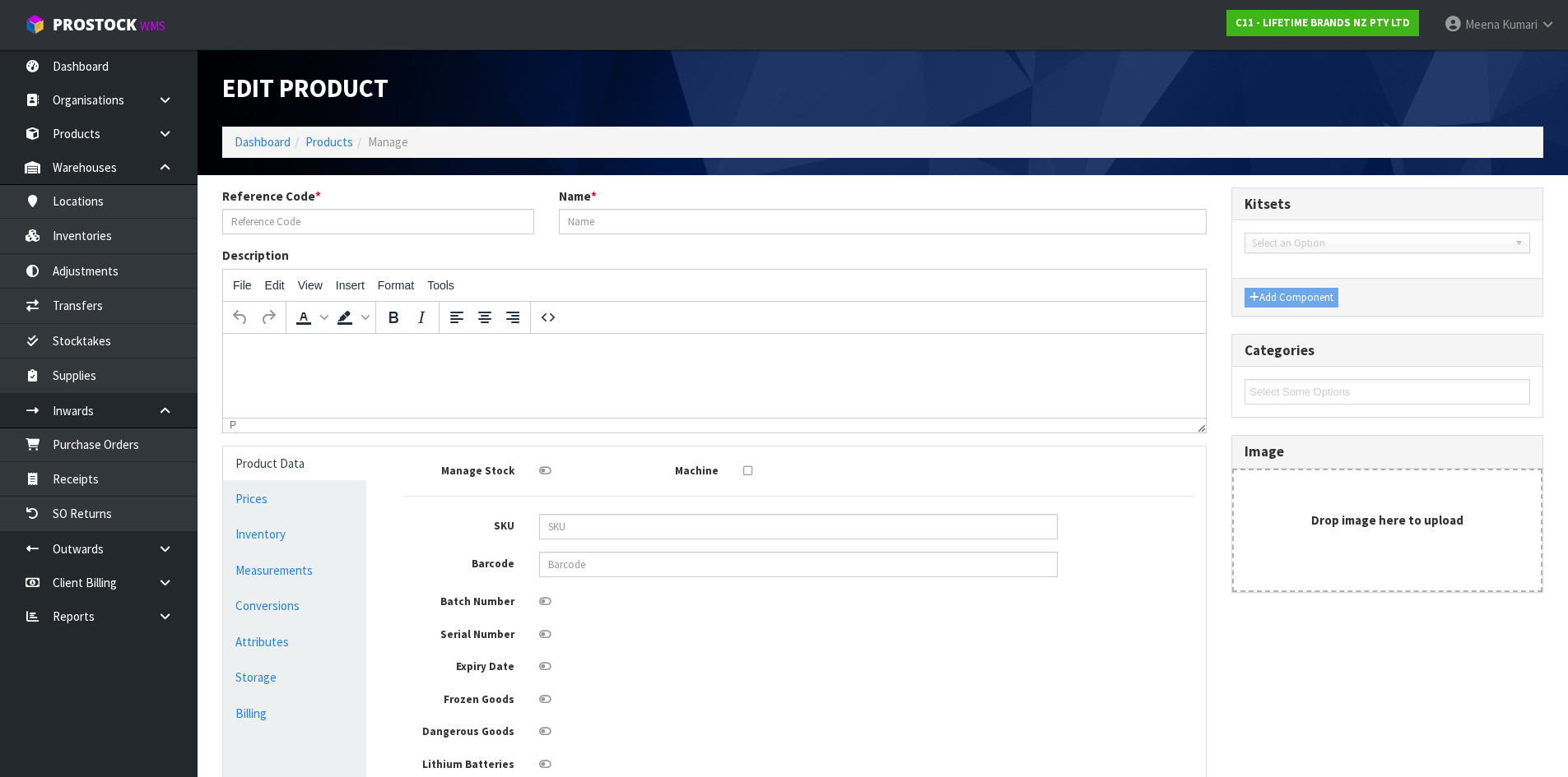
type input "KCBOWL12"
type input "79410 - KC RED DAMASK BOWL 15.7CM"
type input "5028250778727"
click at [313, 588] on link "Measurements" at bounding box center [294, 570] width 143 height 34
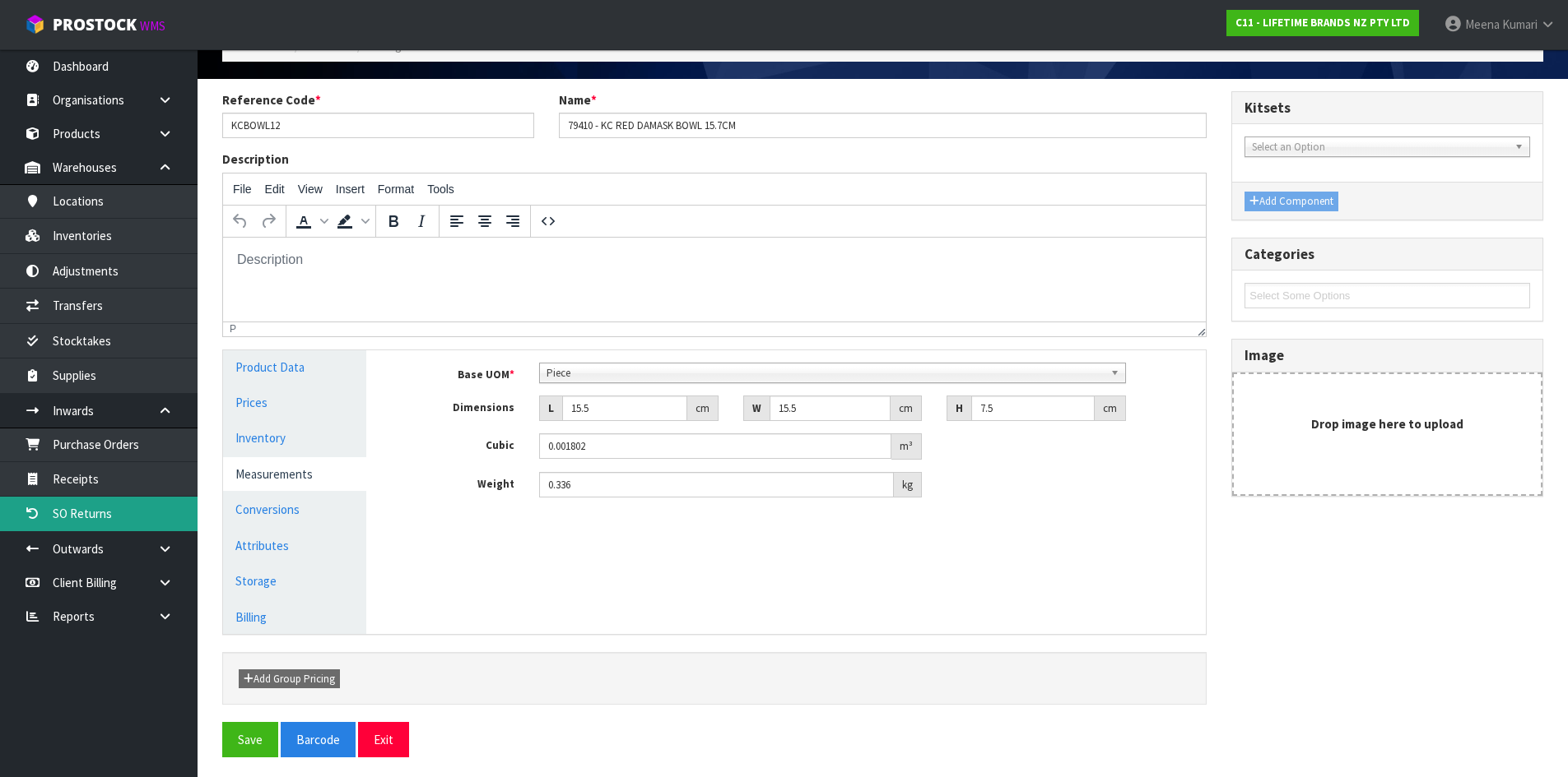
scroll to position [101, 0]
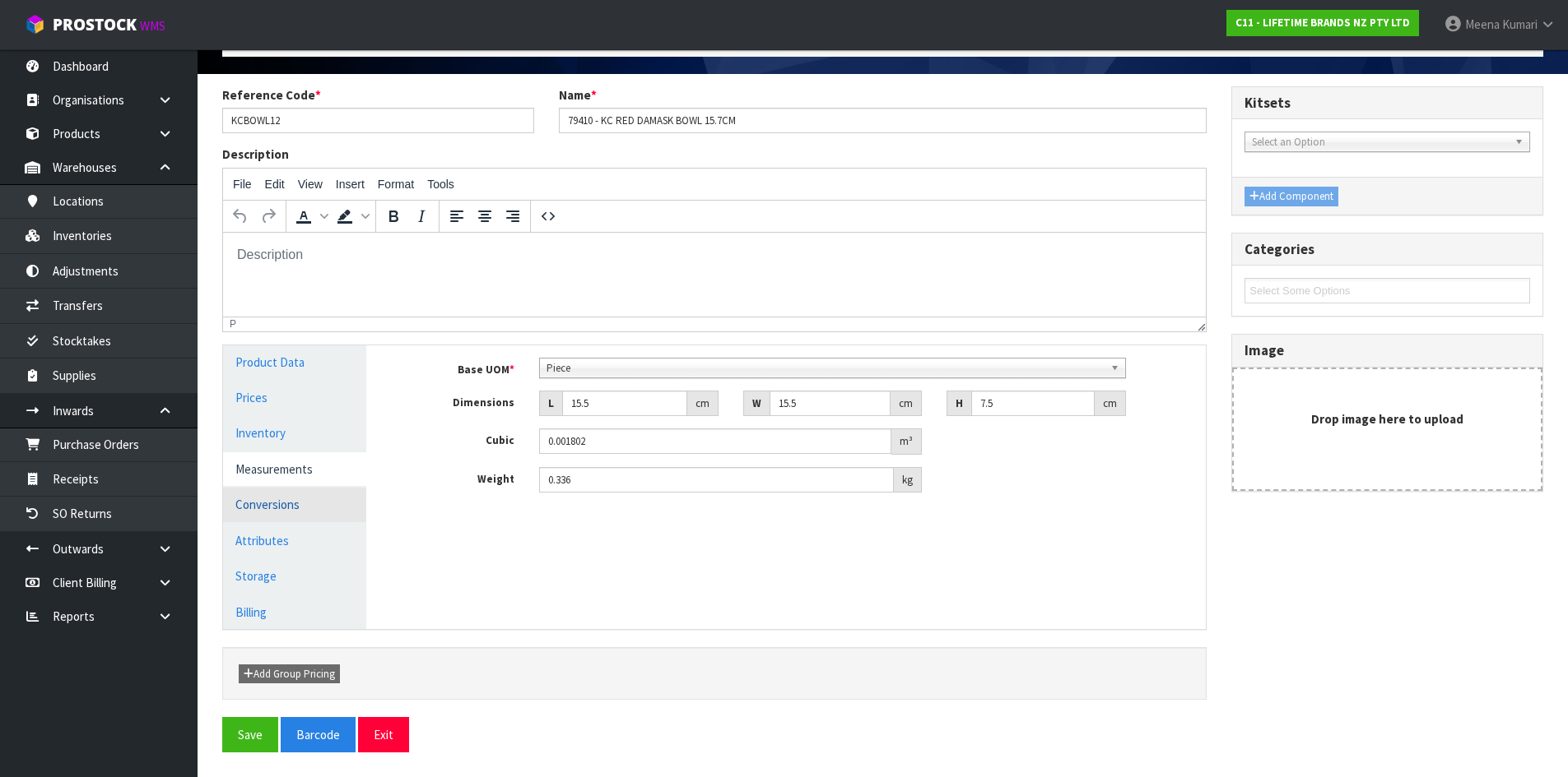
click at [296, 493] on link "Conversions" at bounding box center [294, 504] width 143 height 34
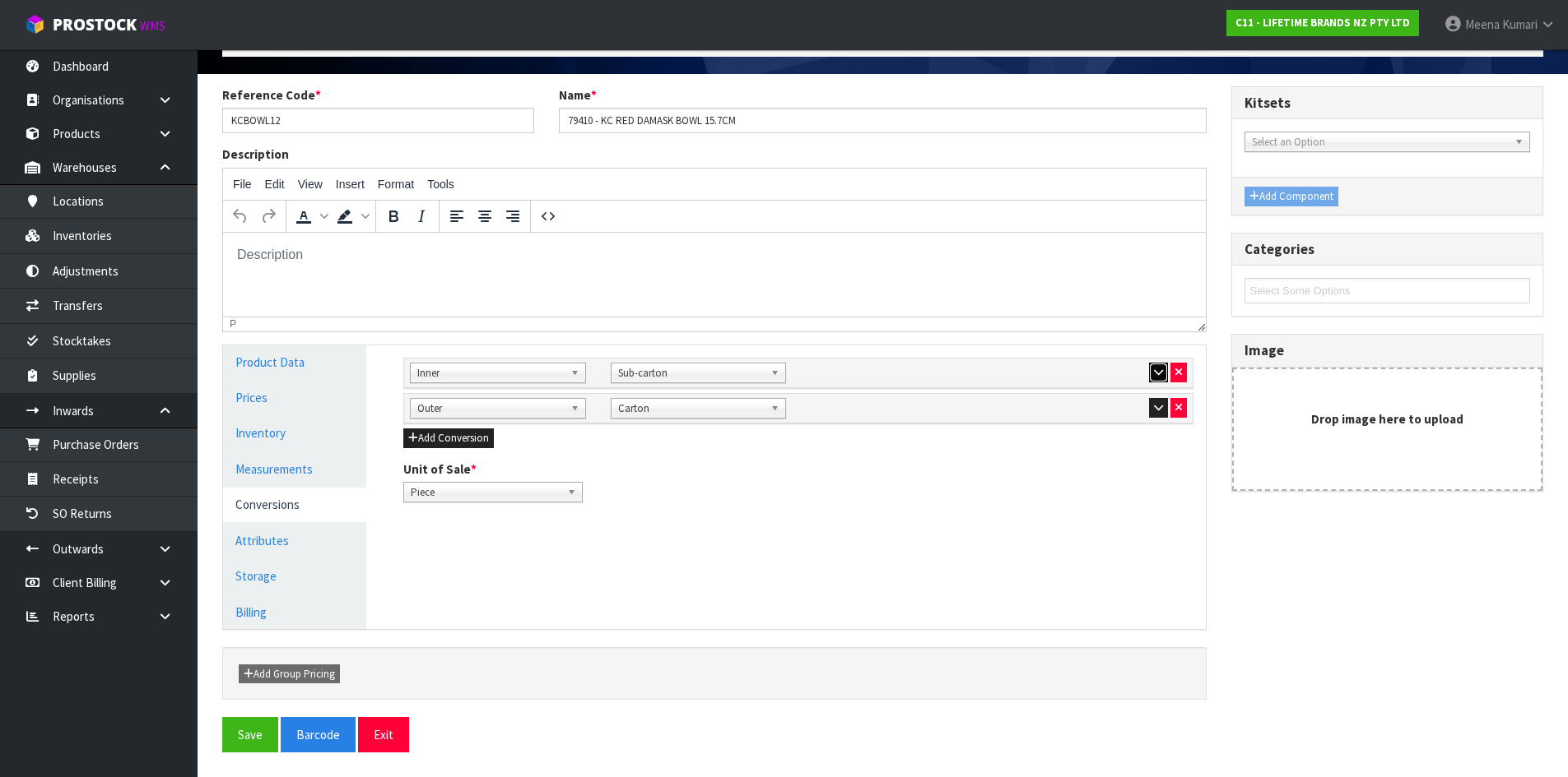
click at [1155, 369] on icon "button" at bounding box center [1158, 372] width 9 height 11
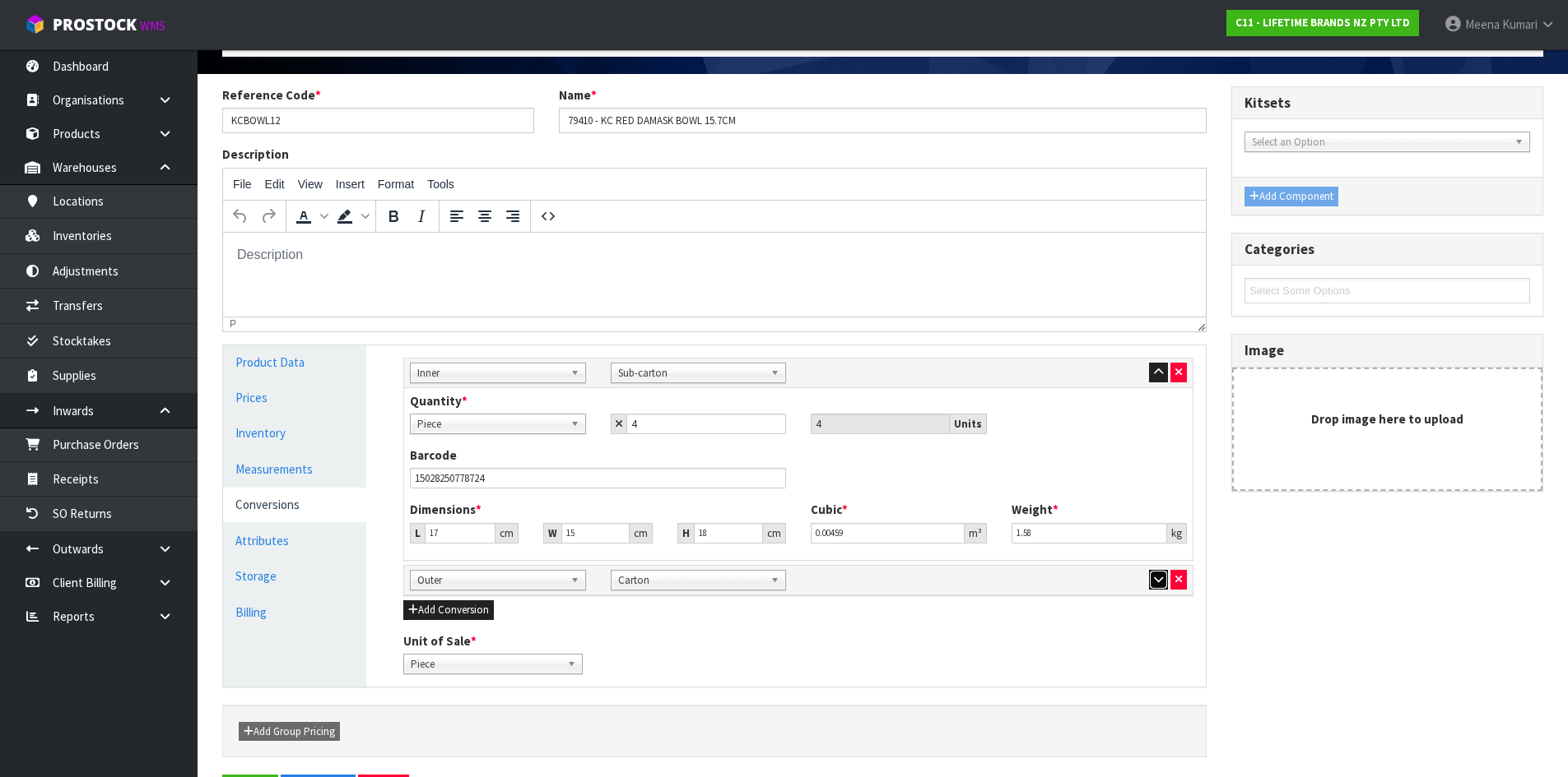
click at [1159, 571] on button "button" at bounding box center [1159, 580] width 19 height 19
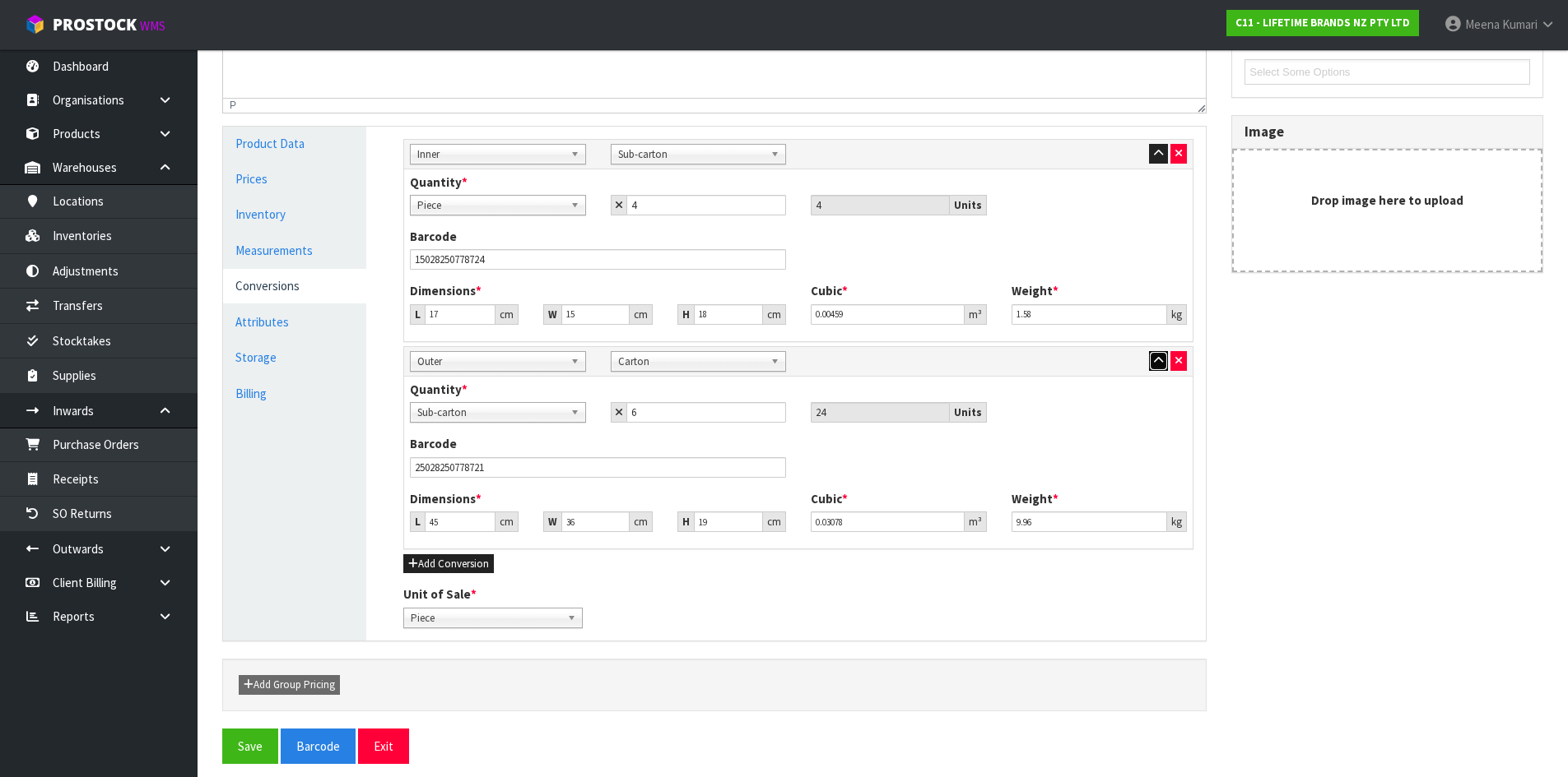
scroll to position [331, 0]
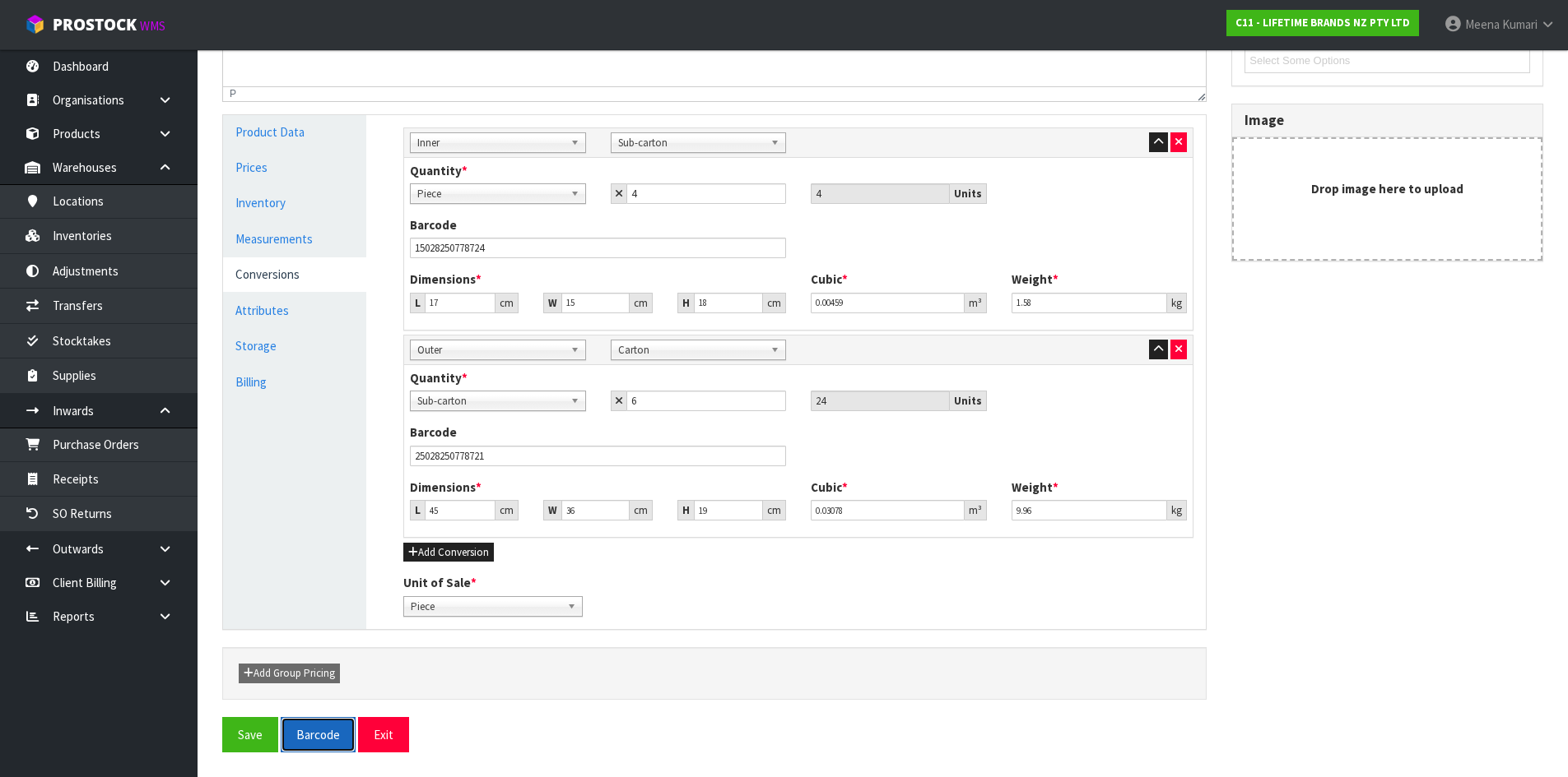
click at [281, 742] on button "Barcode" at bounding box center [319, 735] width 75 height 36
click at [101, 220] on link "Inventories" at bounding box center [98, 236] width 198 height 34
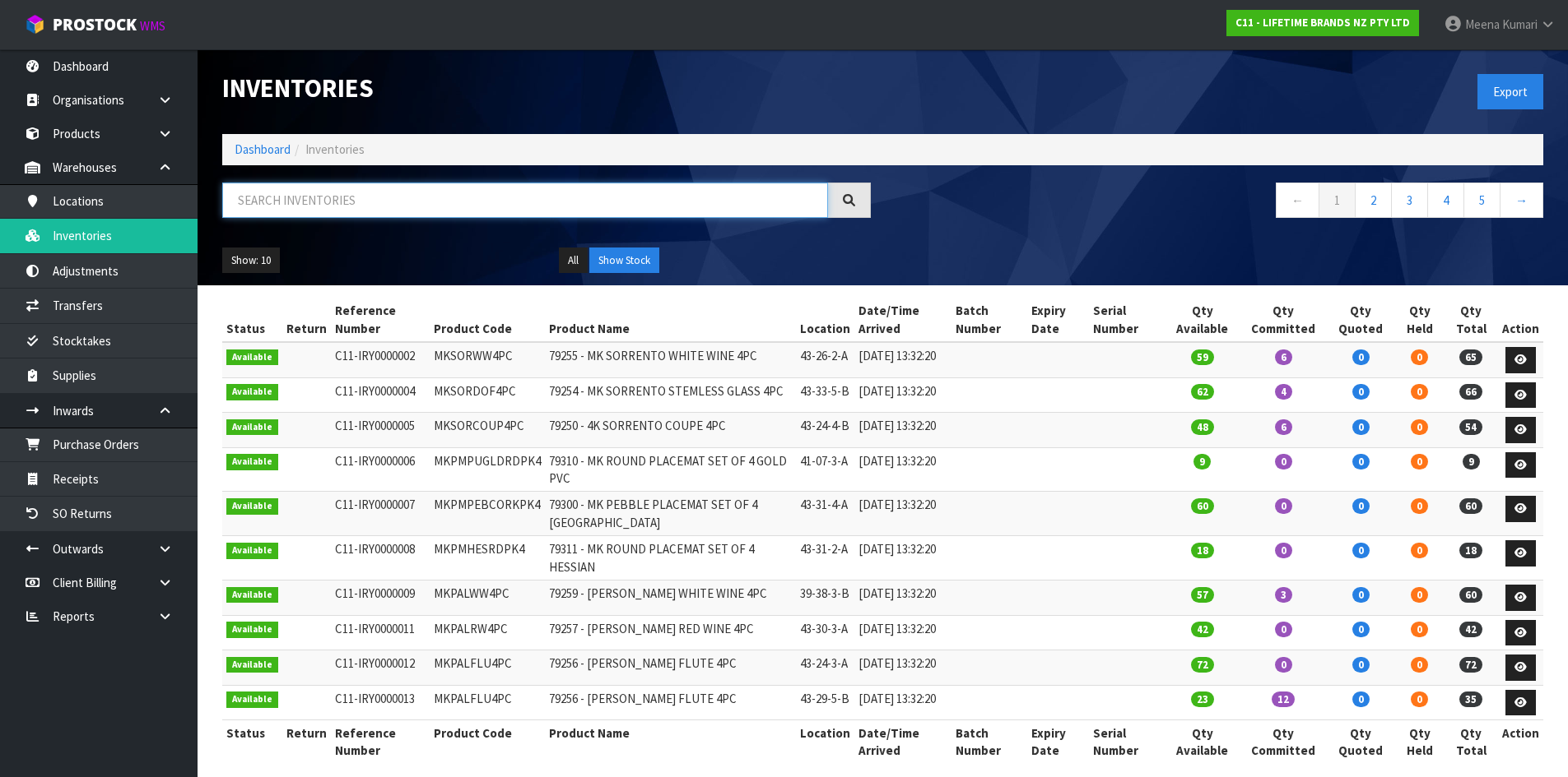
click at [523, 204] on input "text" at bounding box center [524, 200] width 605 height 36
paste input "KCBOWL12"
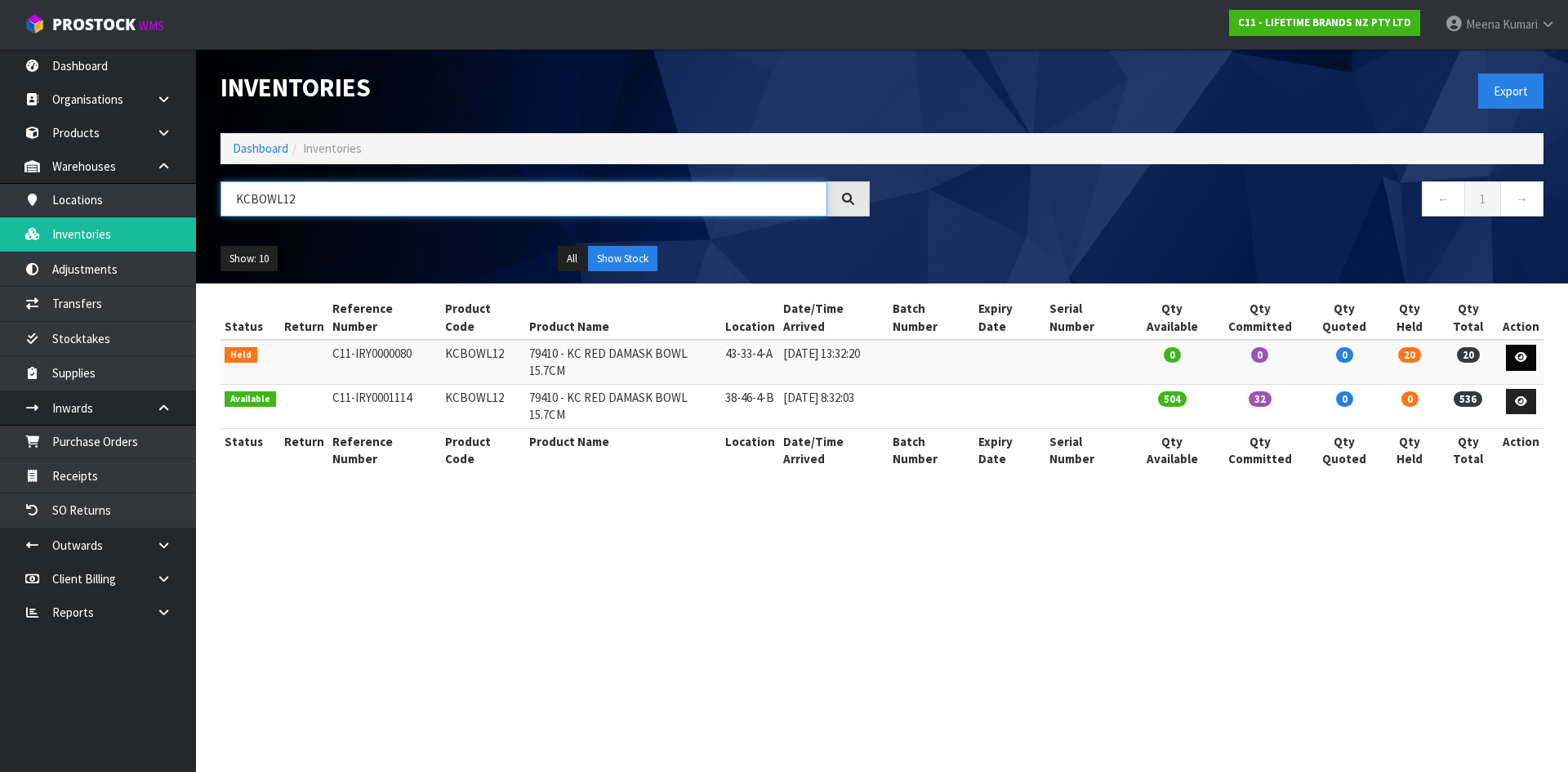
type input "KCBOWL12"
click at [1528, 347] on link at bounding box center [1522, 358] width 31 height 26
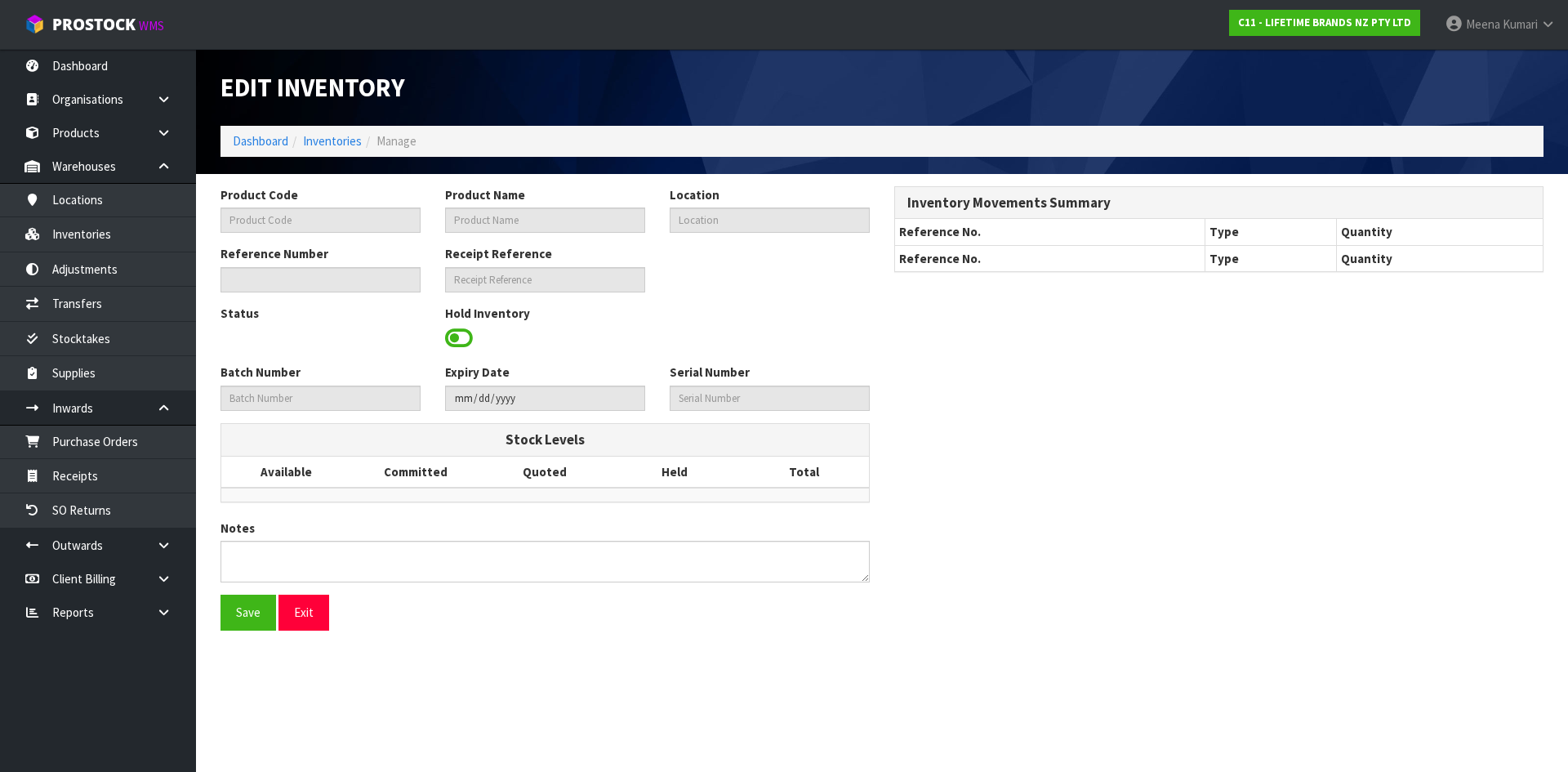
type input "KCBOWL12"
type input "79410 - KC RED DAMASK BOWL 15.7CM"
type input "43-33-4-A"
type input "C11-IRY0000080"
type input "C11-REC0000001"
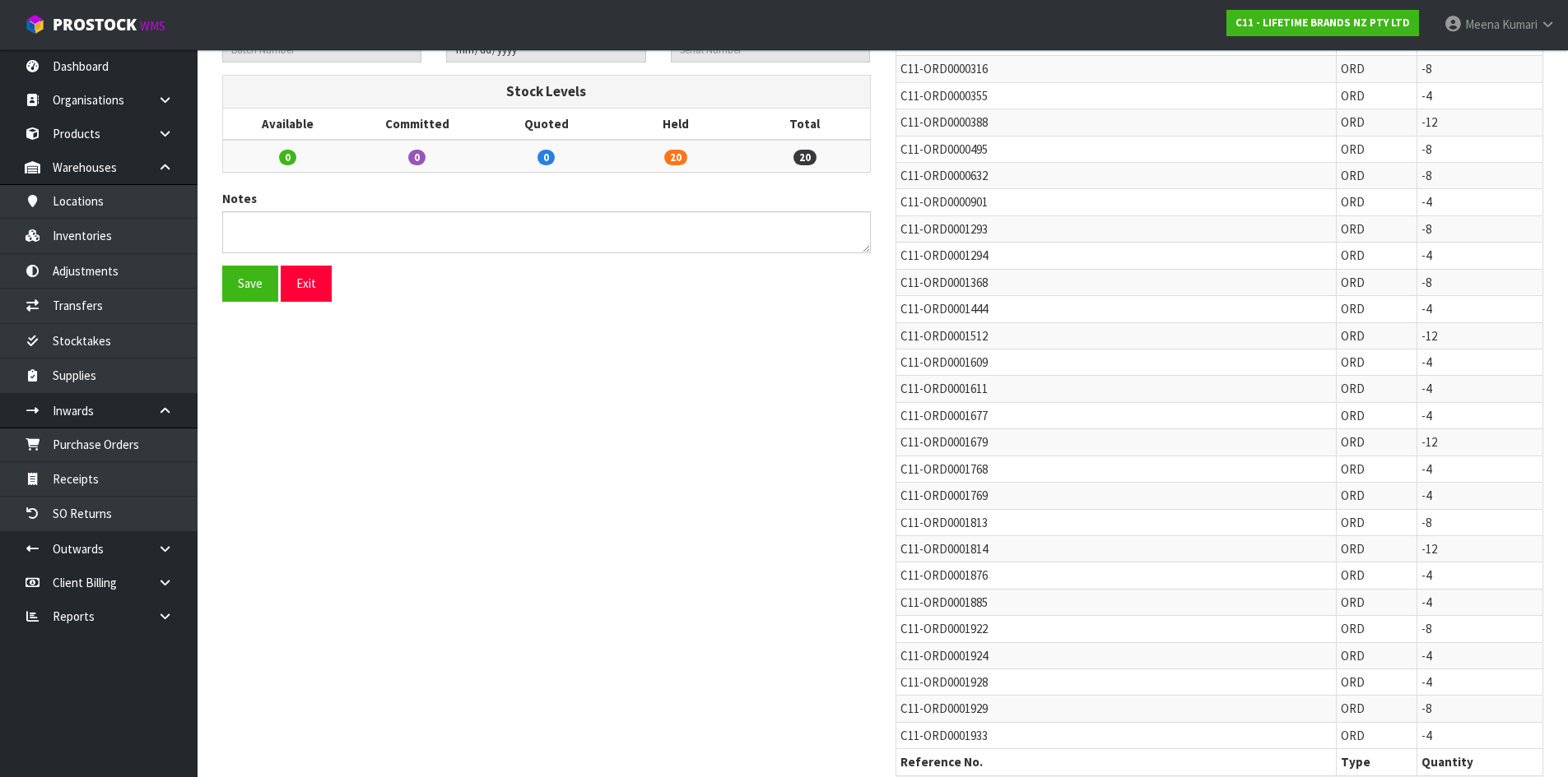
scroll to position [380, 0]
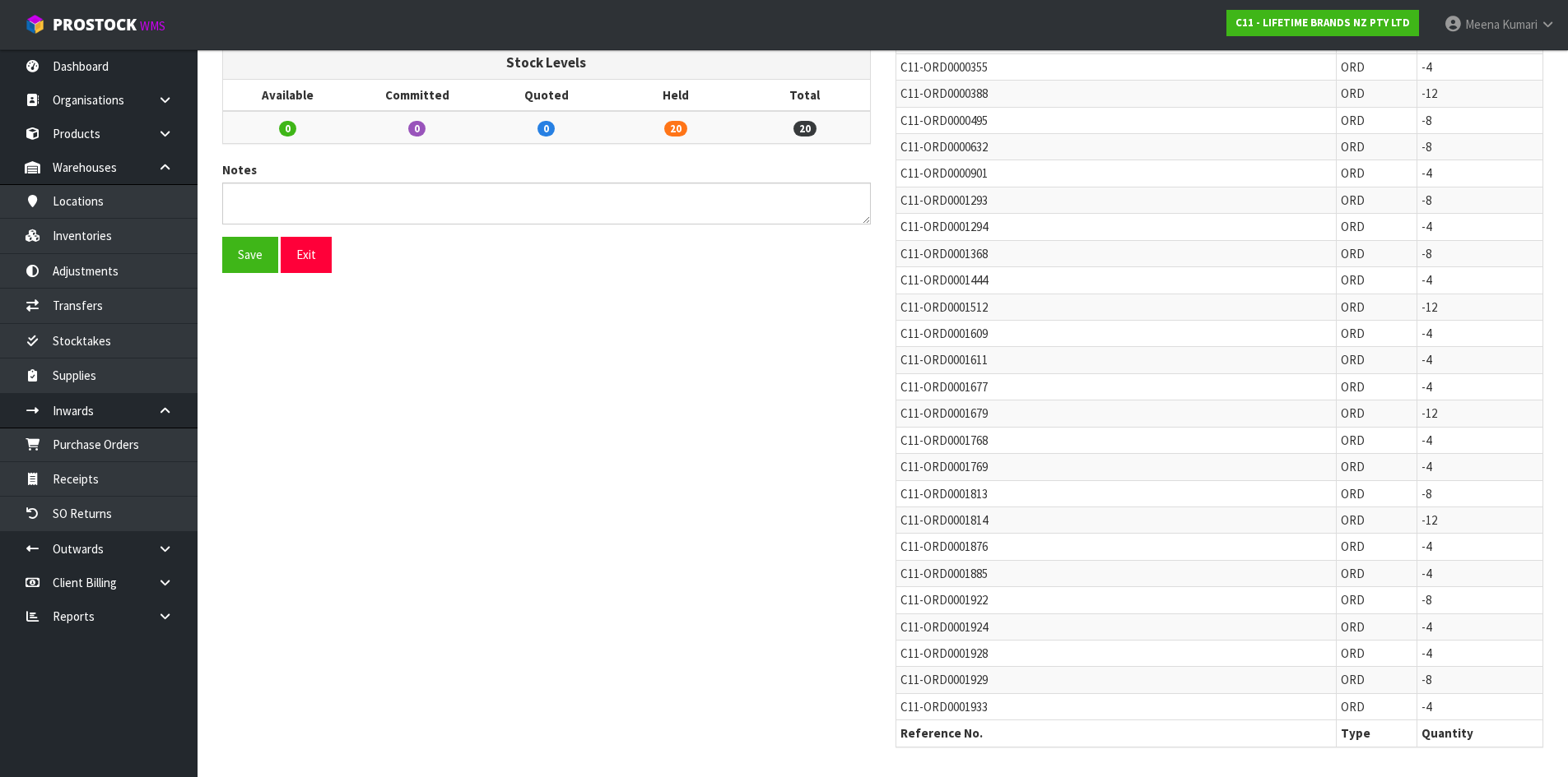
click at [932, 708] on span "C11-ORD0001933" at bounding box center [943, 707] width 87 height 15
copy tr "C11-ORD0001933"
click at [164, 543] on icon at bounding box center [165, 549] width 15 height 13
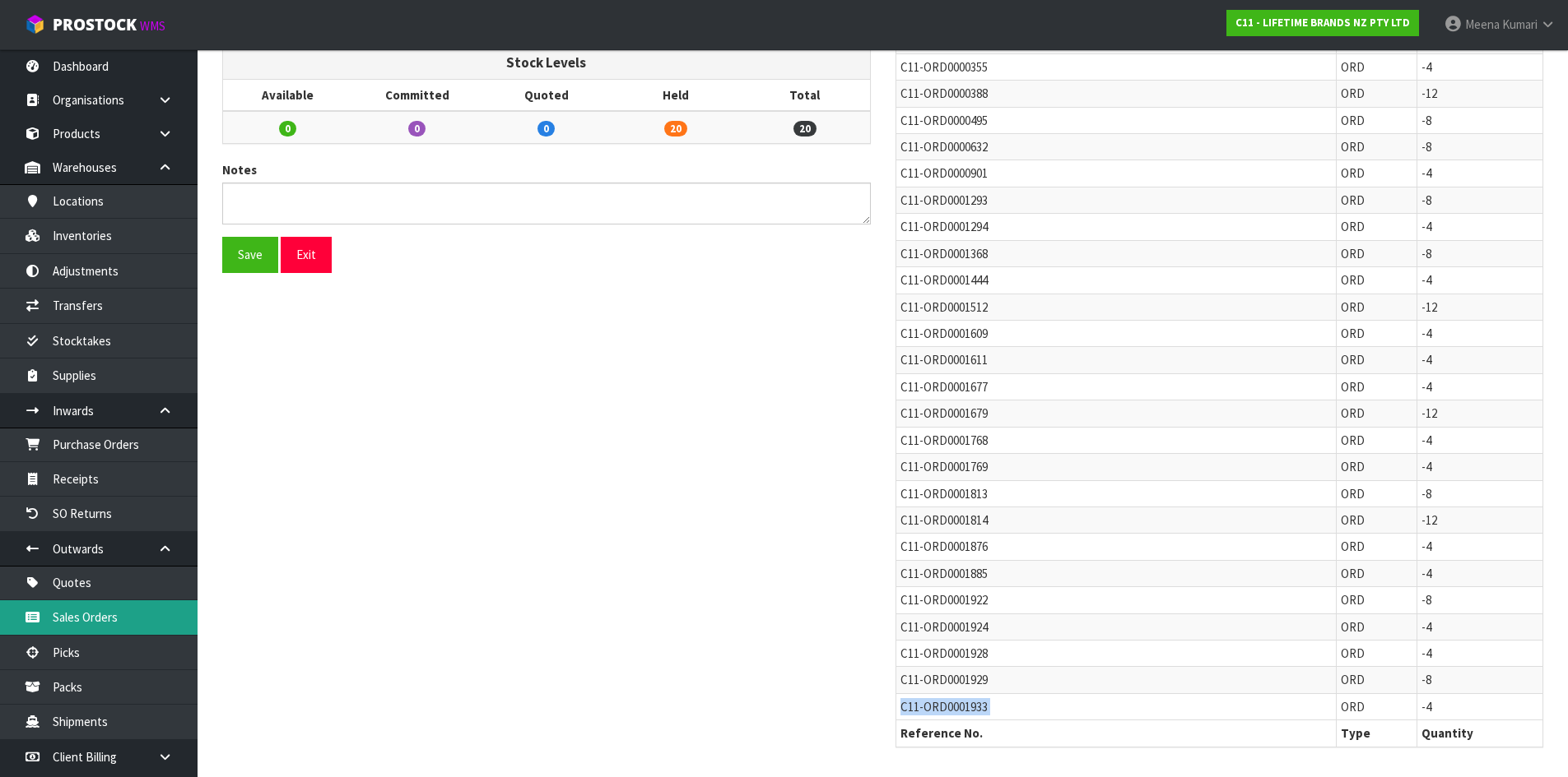
click at [136, 626] on link "Sales Orders" at bounding box center [98, 617] width 198 height 34
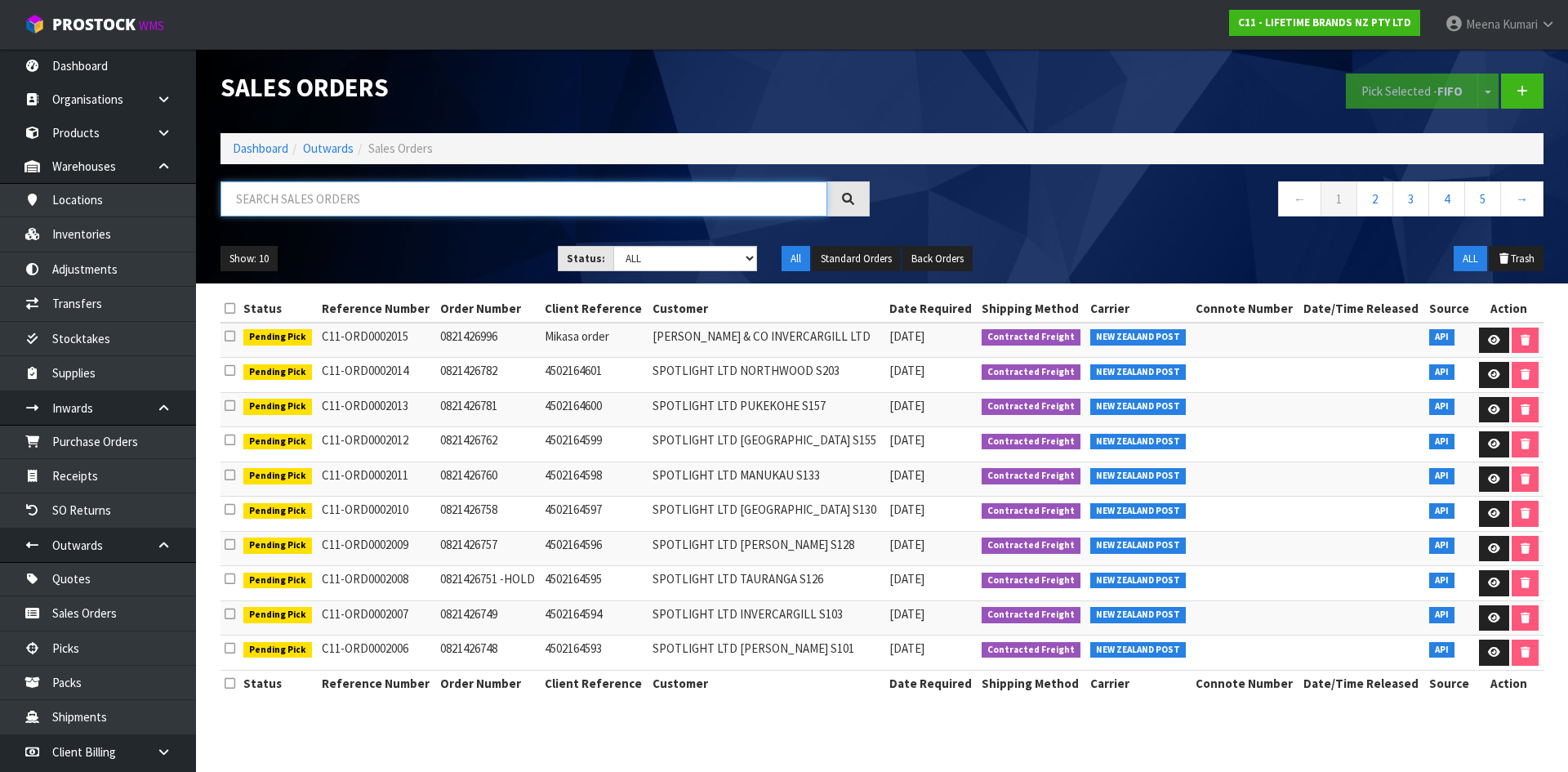
click at [334, 198] on input "text" at bounding box center [523, 199] width 607 height 35
paste input "C11-ORD0001933"
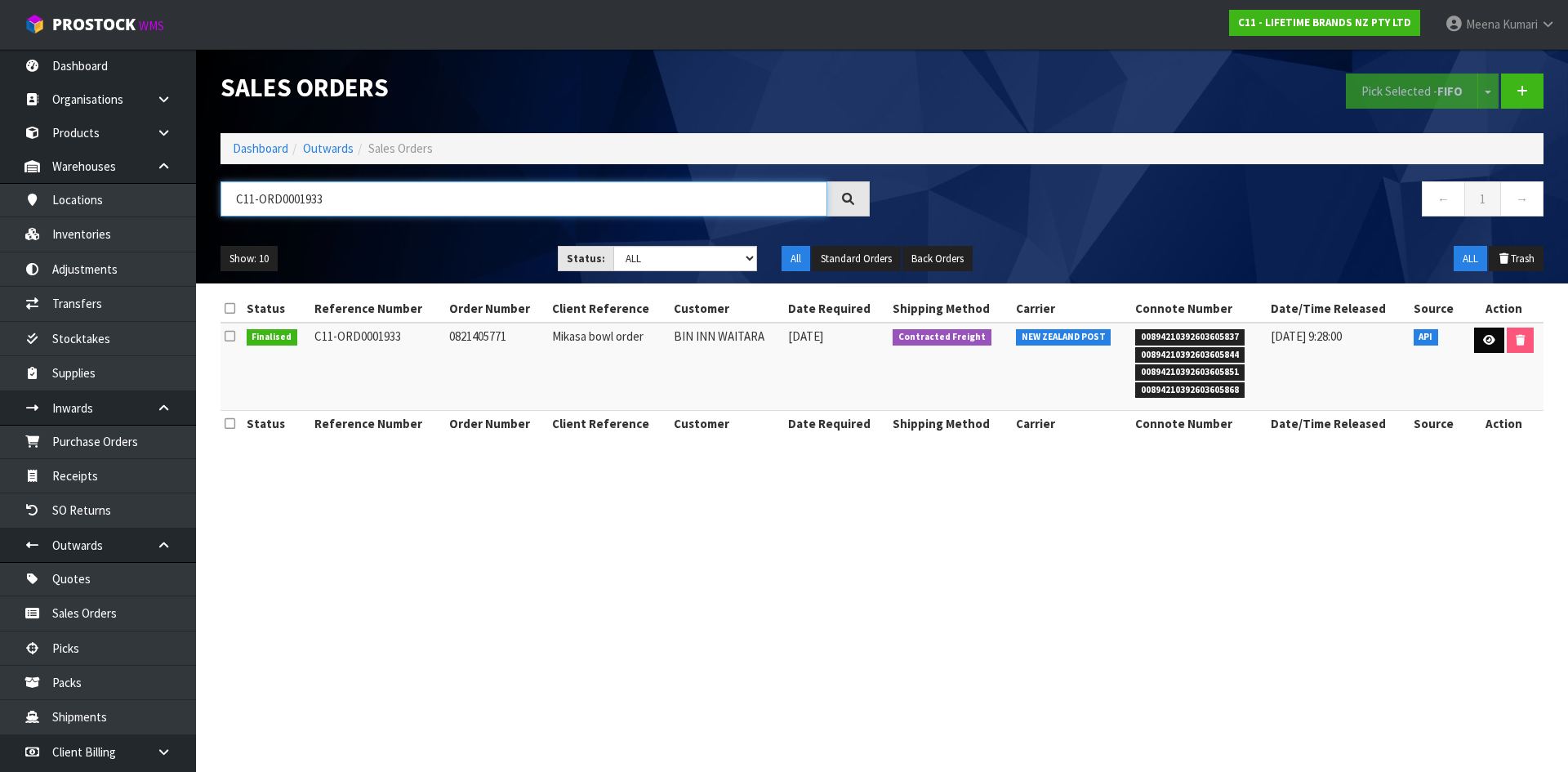
type input "C11-ORD0001933"
click at [1494, 333] on link at bounding box center [1489, 340] width 31 height 26
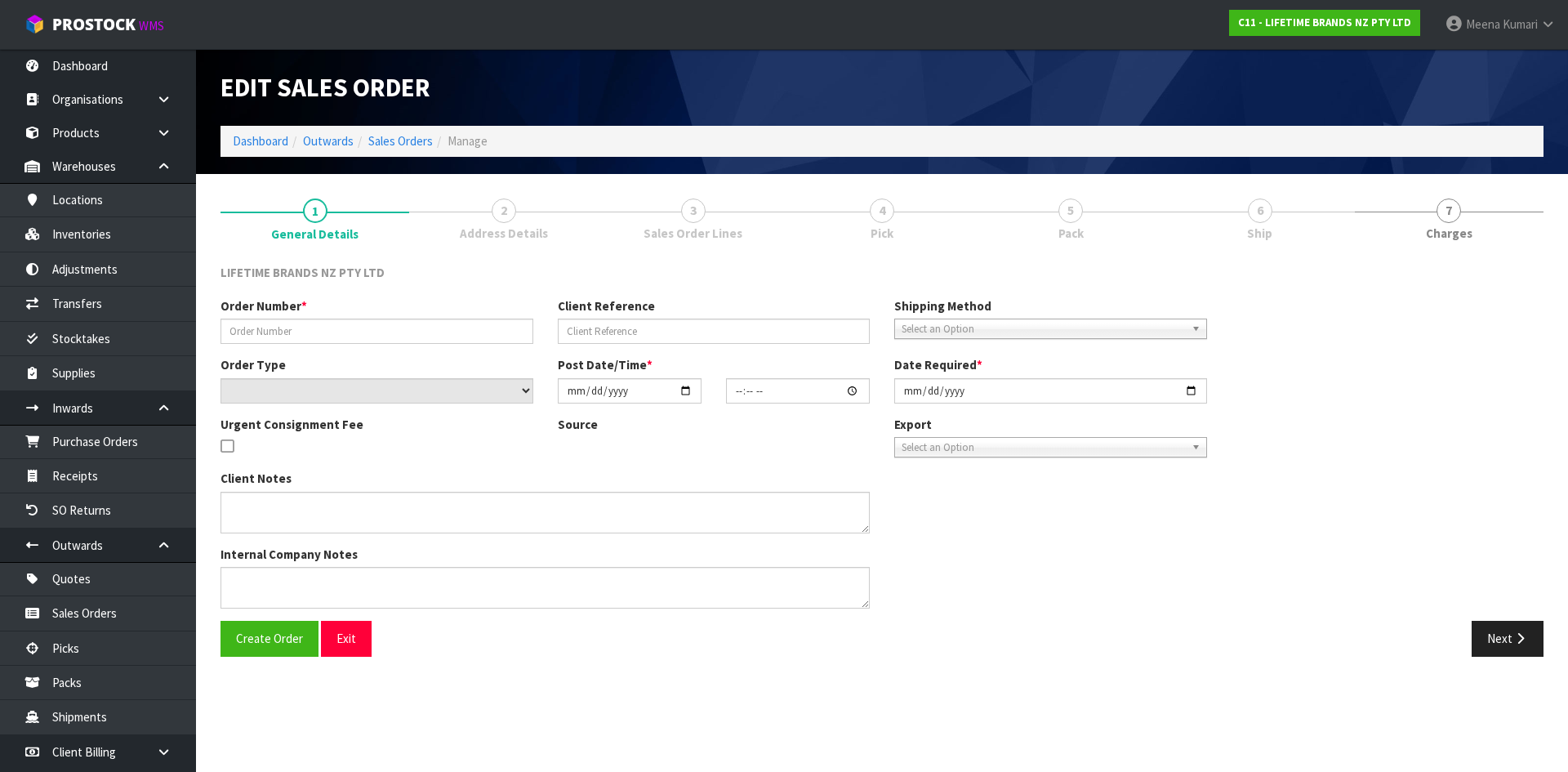
type input "0821405771"
type input "Mikasa bowl order"
select select "number:0"
type input "2025-09-19"
type input "15:39:15.000"
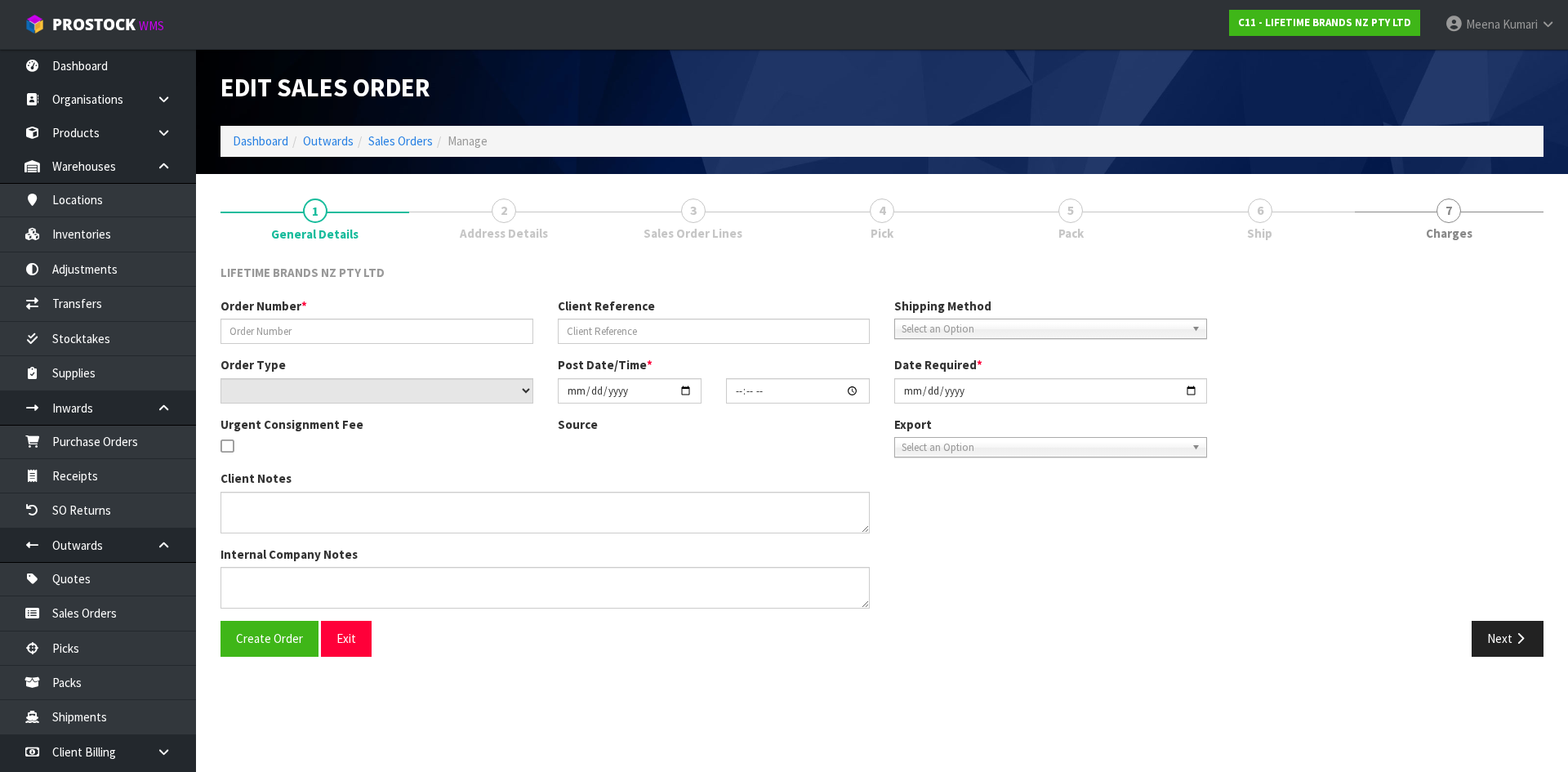
type input "2025-09-22"
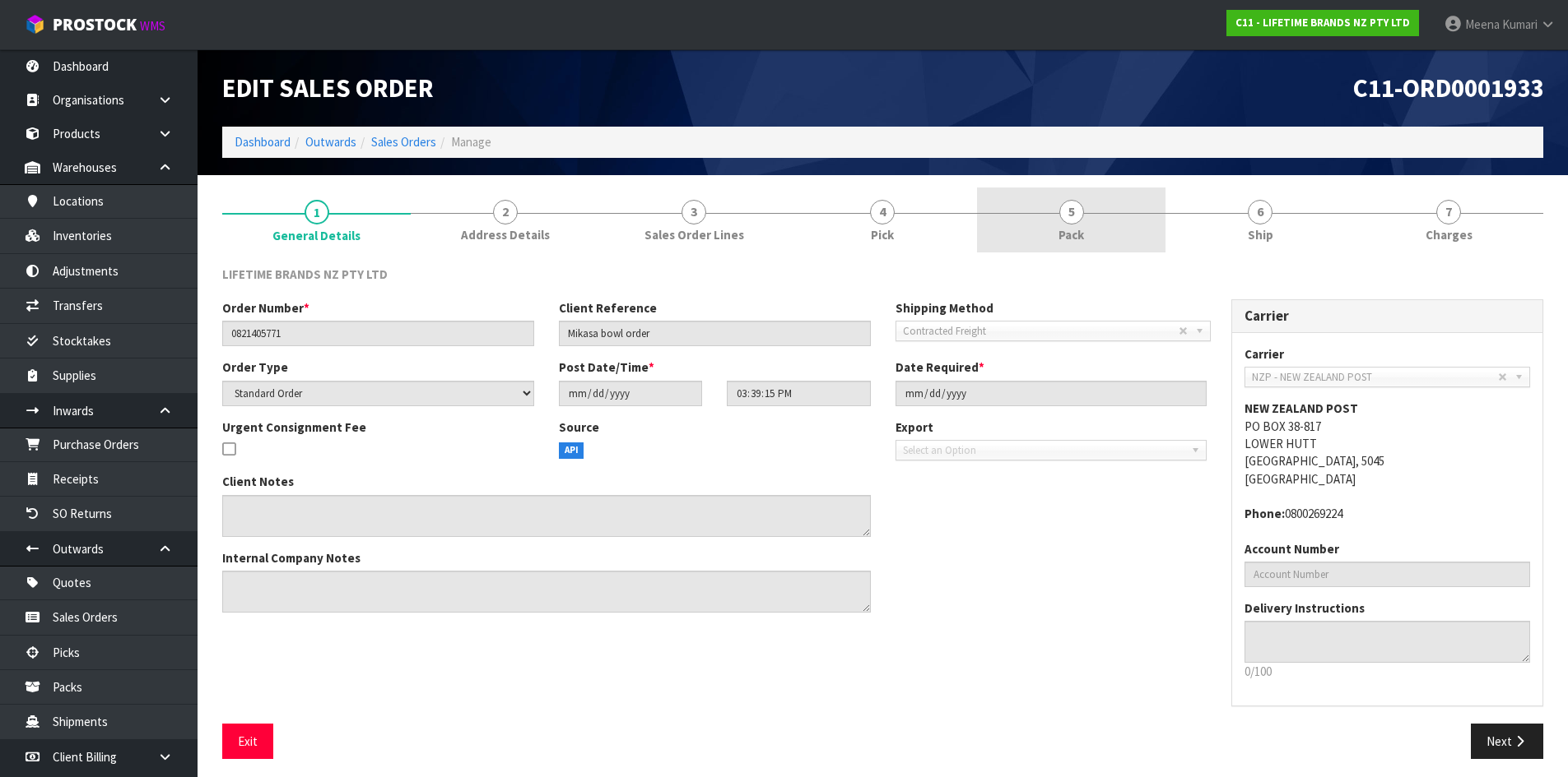
click at [1082, 226] on span "Pack" at bounding box center [1071, 235] width 25 height 17
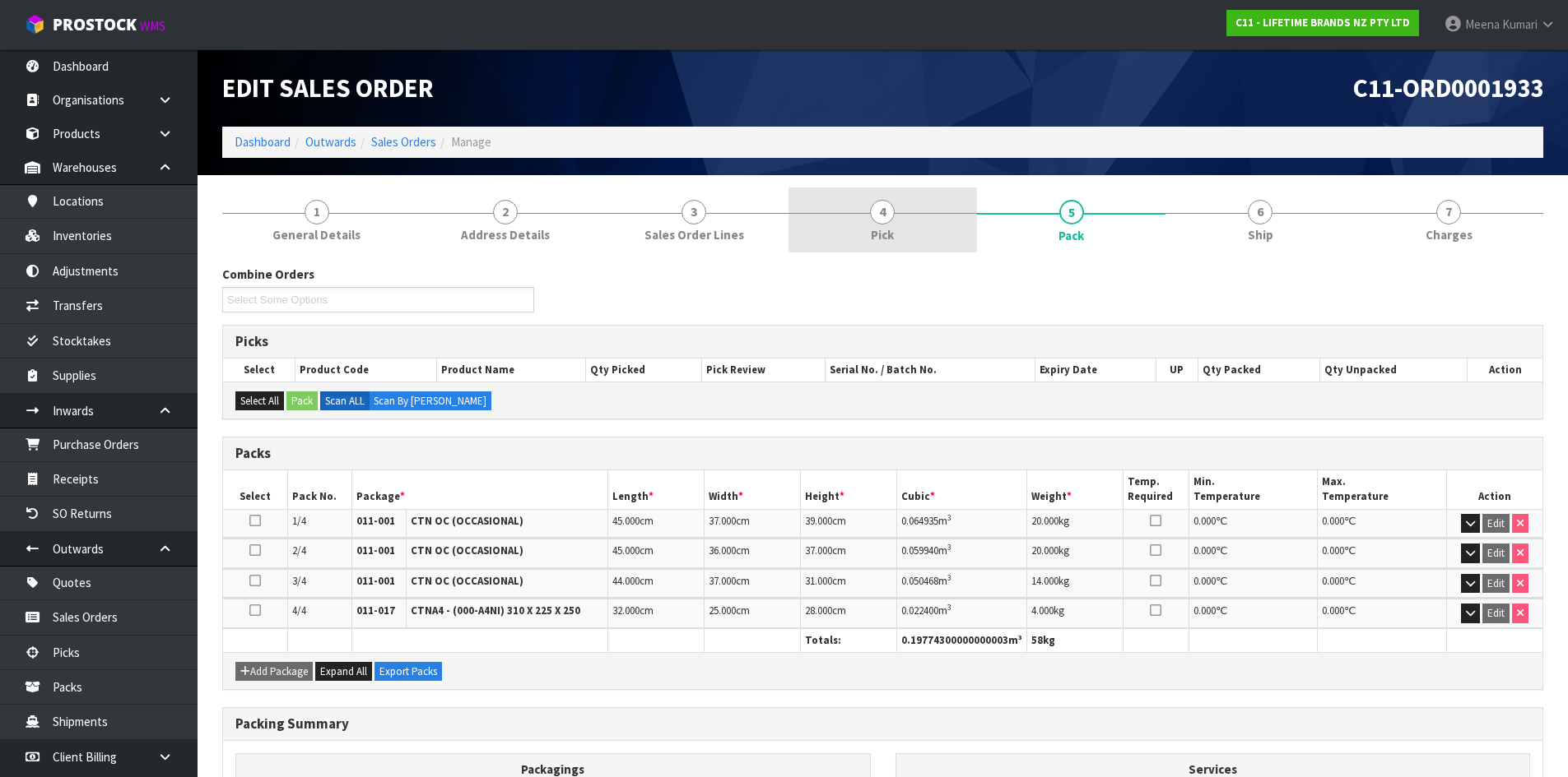
click at [956, 215] on link "4 Pick" at bounding box center [882, 219] width 188 height 65
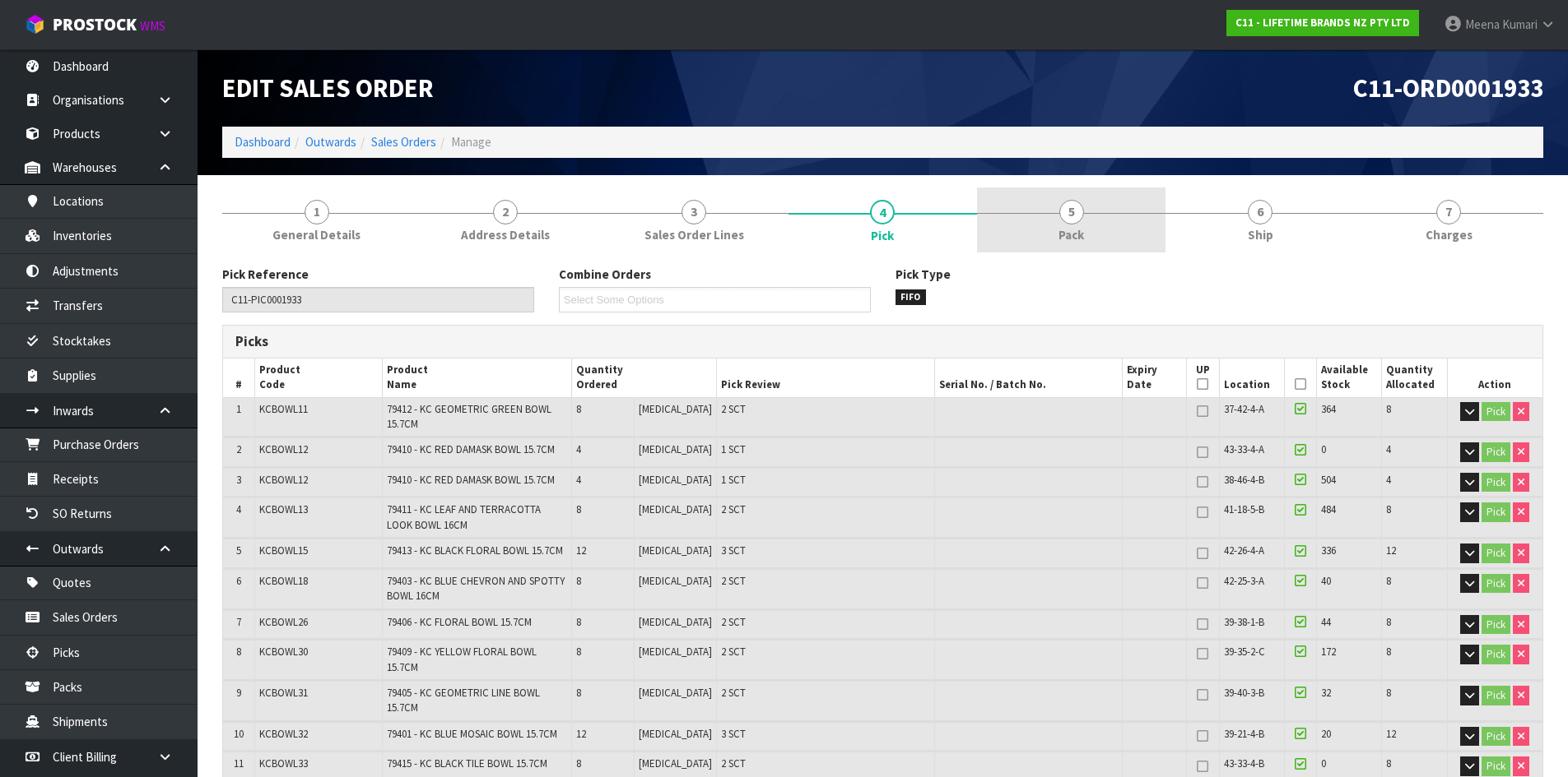
click at [1083, 236] on span "Pack" at bounding box center [1071, 235] width 25 height 17
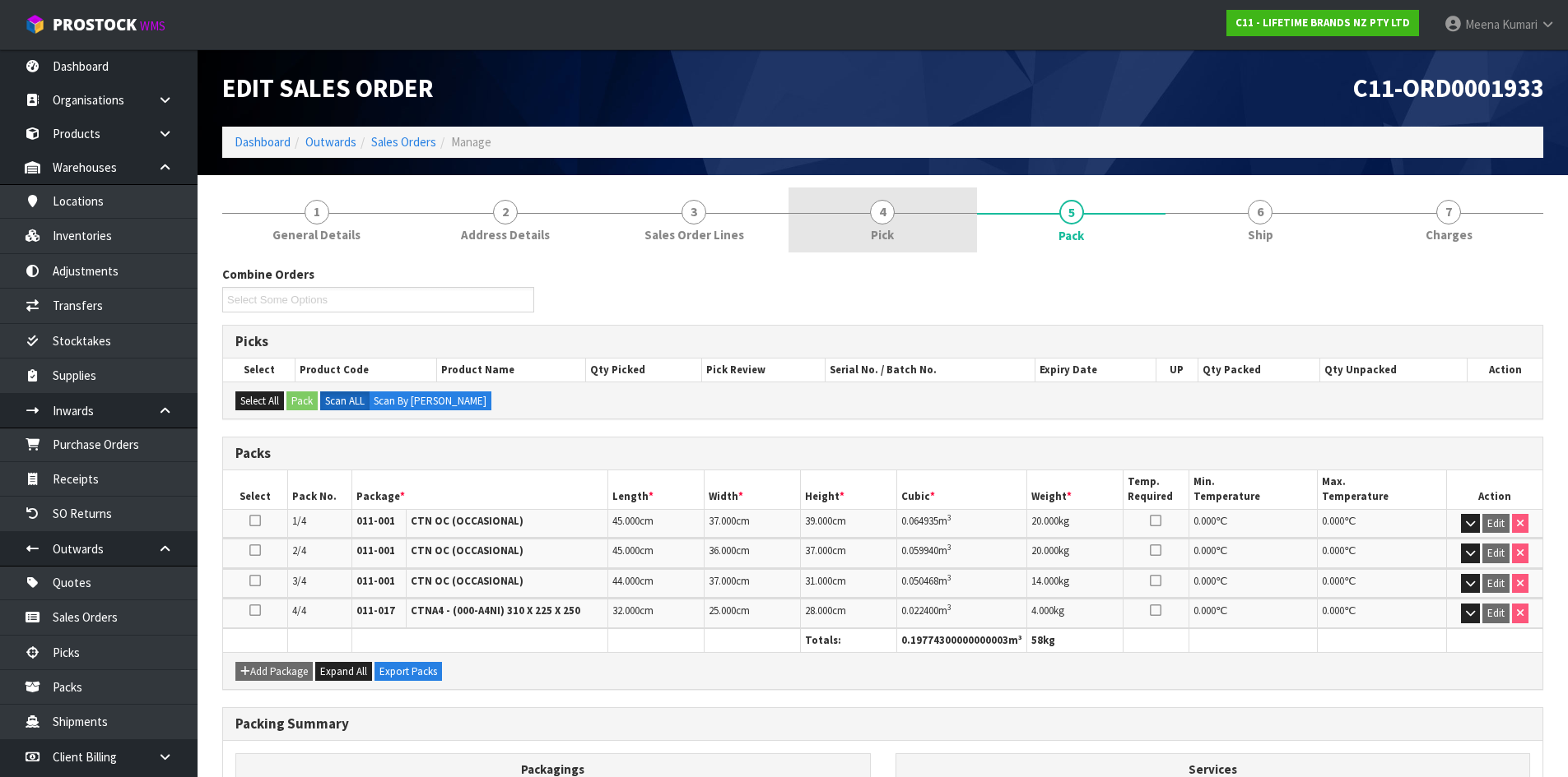
click at [862, 214] on link "4 Pick" at bounding box center [882, 219] width 188 height 65
